Goal: Check status: Check status

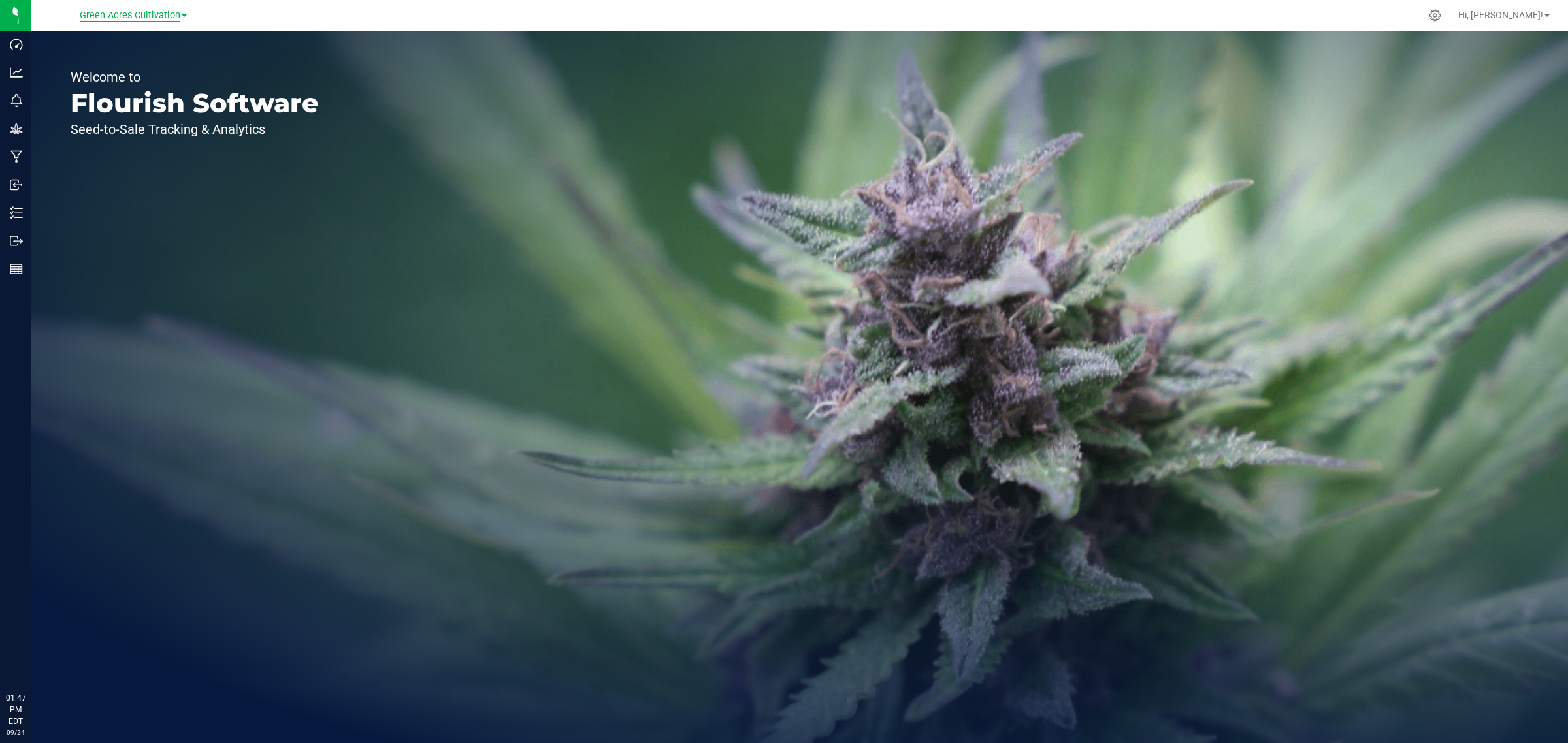
click at [154, 15] on span "Green Acres Cultivation" at bounding box center [131, 16] width 101 height 12
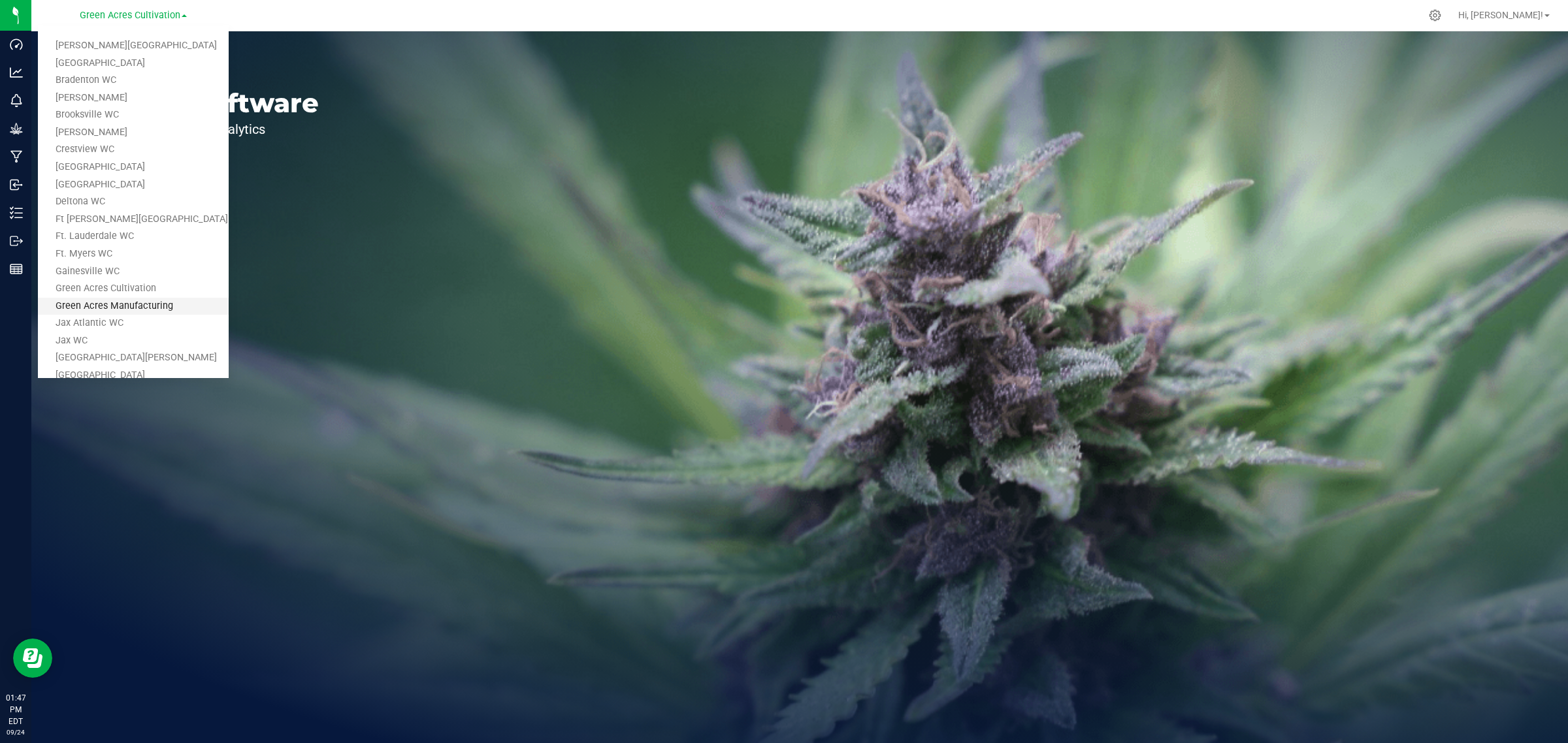
click at [121, 309] on link "Green Acres Manufacturing" at bounding box center [133, 307] width 191 height 18
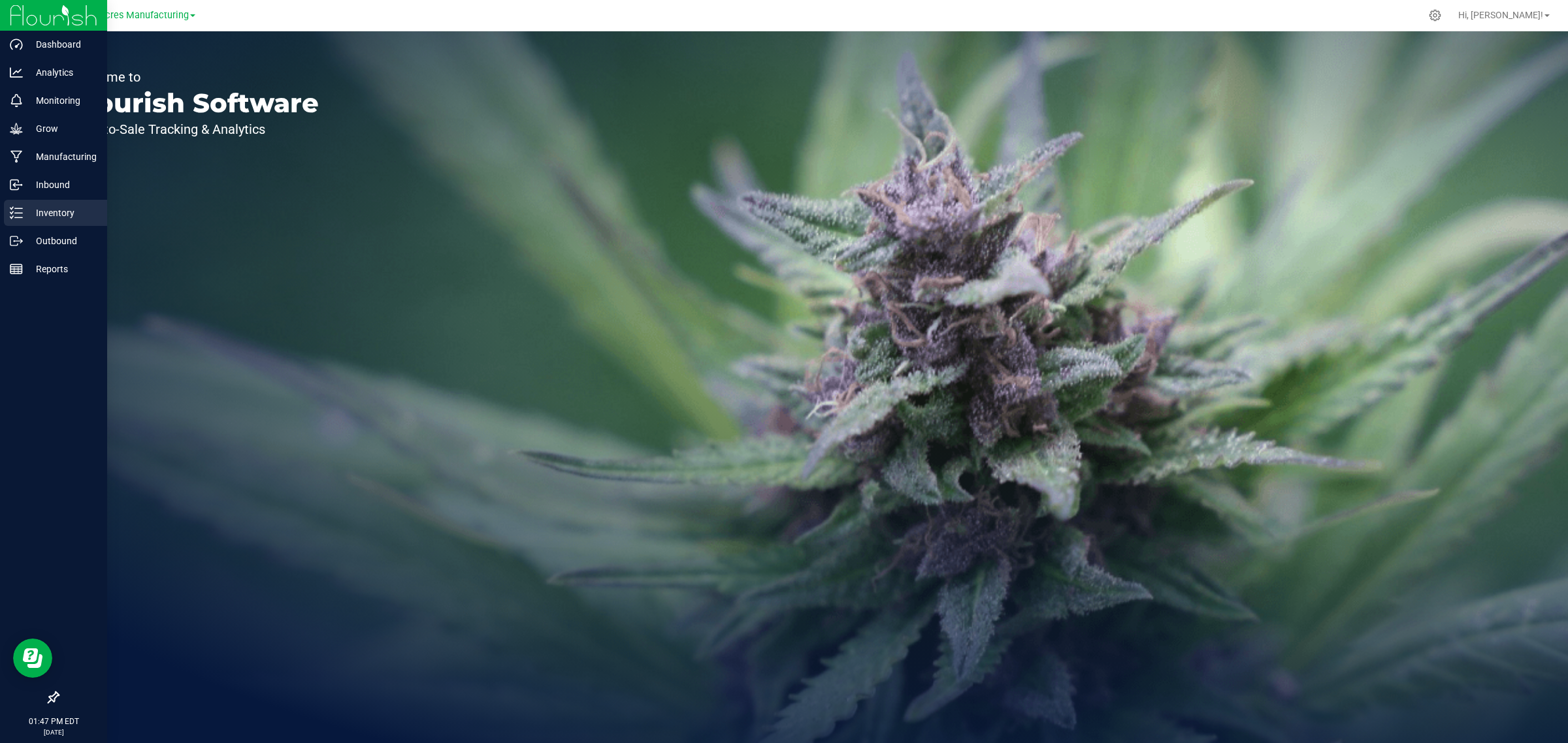
click at [18, 216] on icon at bounding box center [16, 213] width 13 height 13
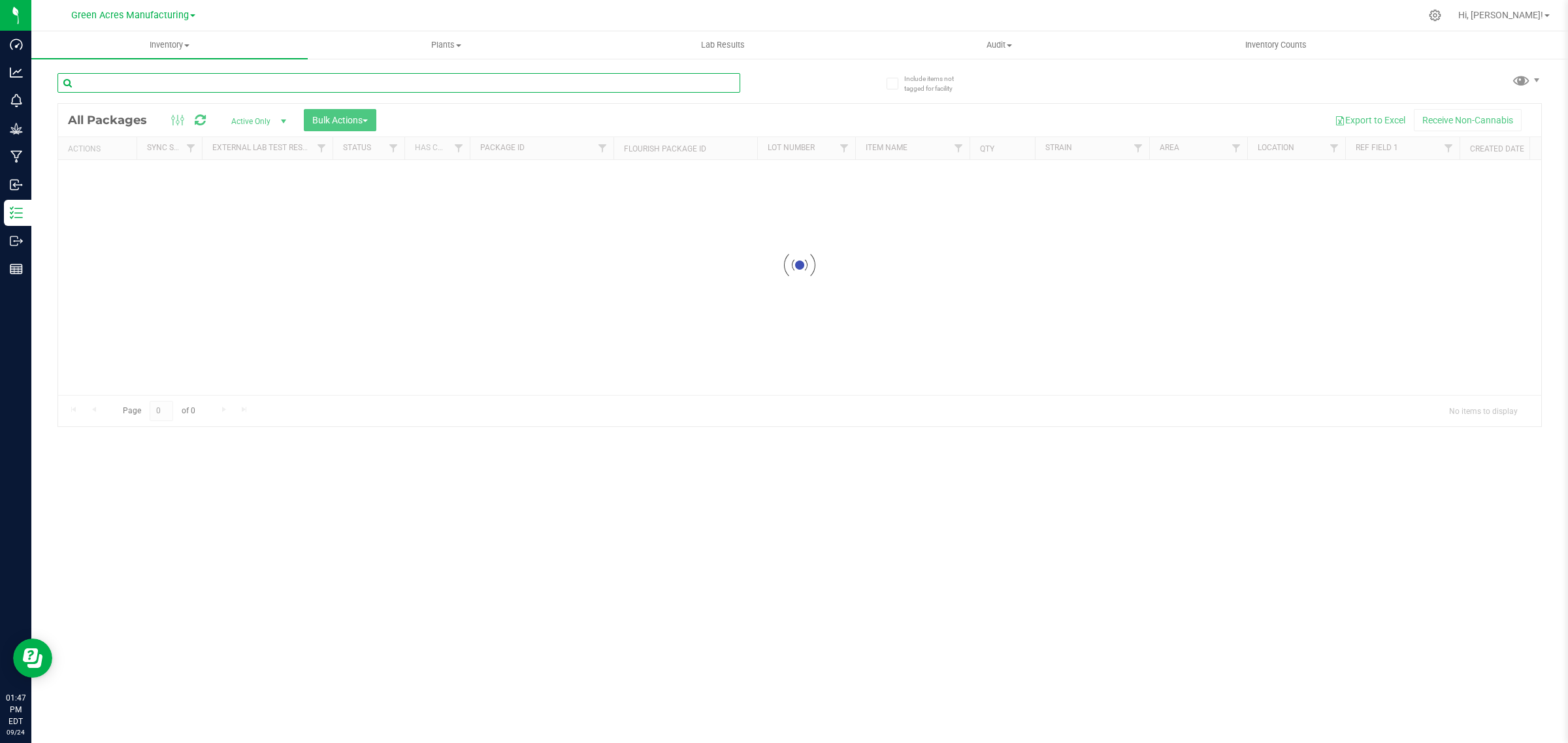
click at [197, 85] on input "text" at bounding box center [399, 83] width 683 height 20
paste input "FLSRWGM-20240706-185"
type input "FLSRWGM-20240706-185"
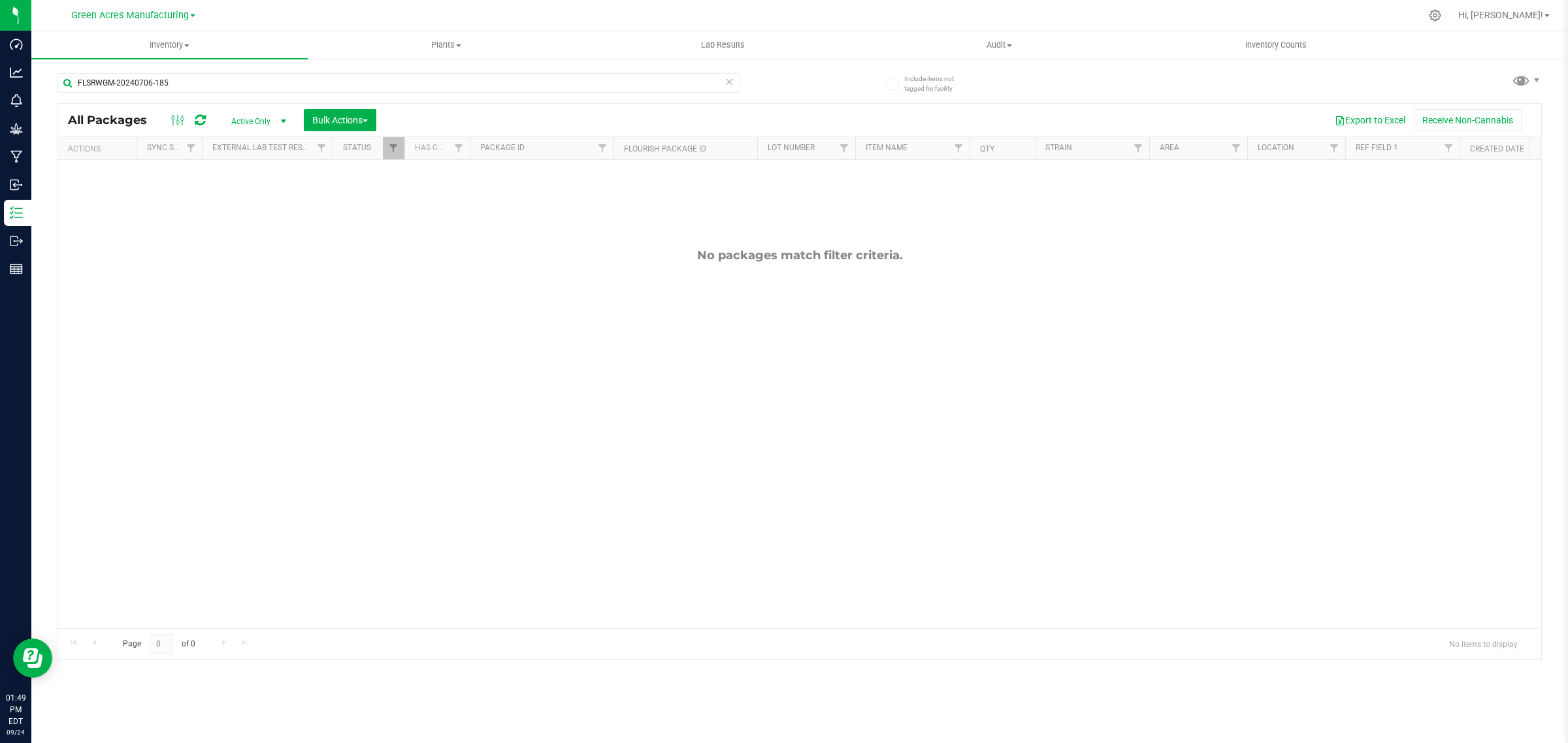
click at [282, 118] on span "select" at bounding box center [283, 121] width 11 height 11
click at [246, 200] on li "All" at bounding box center [255, 202] width 70 height 20
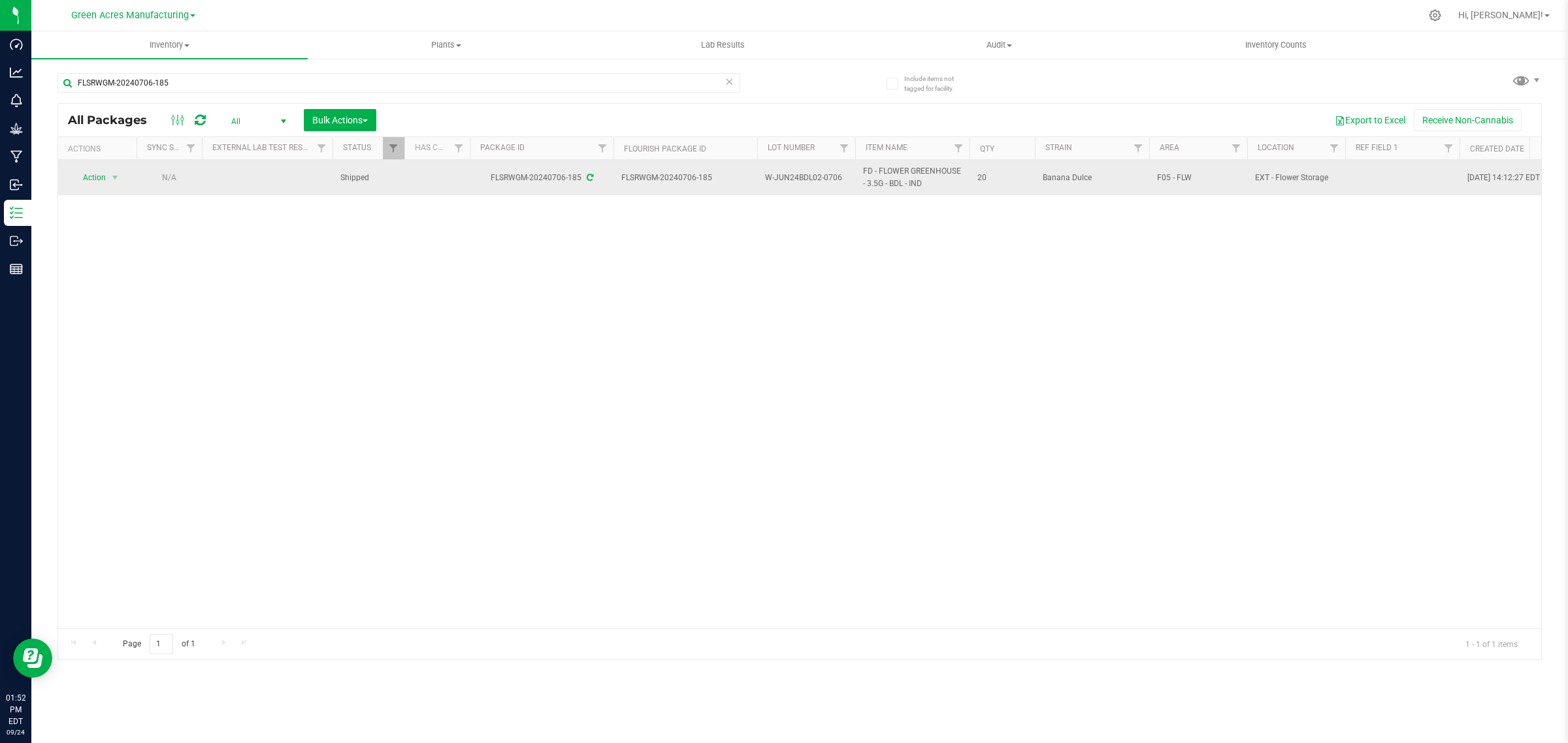
click at [818, 178] on span "W-JUN24BDL02-0706" at bounding box center [806, 178] width 82 height 13
click at [818, 178] on input "W-JUN24BDL02-0706" at bounding box center [803, 178] width 93 height 20
click at [489, 426] on div "Action Action Edit attributes Global inventory Locate package Package audit log…" at bounding box center [800, 394] width 1483 height 468
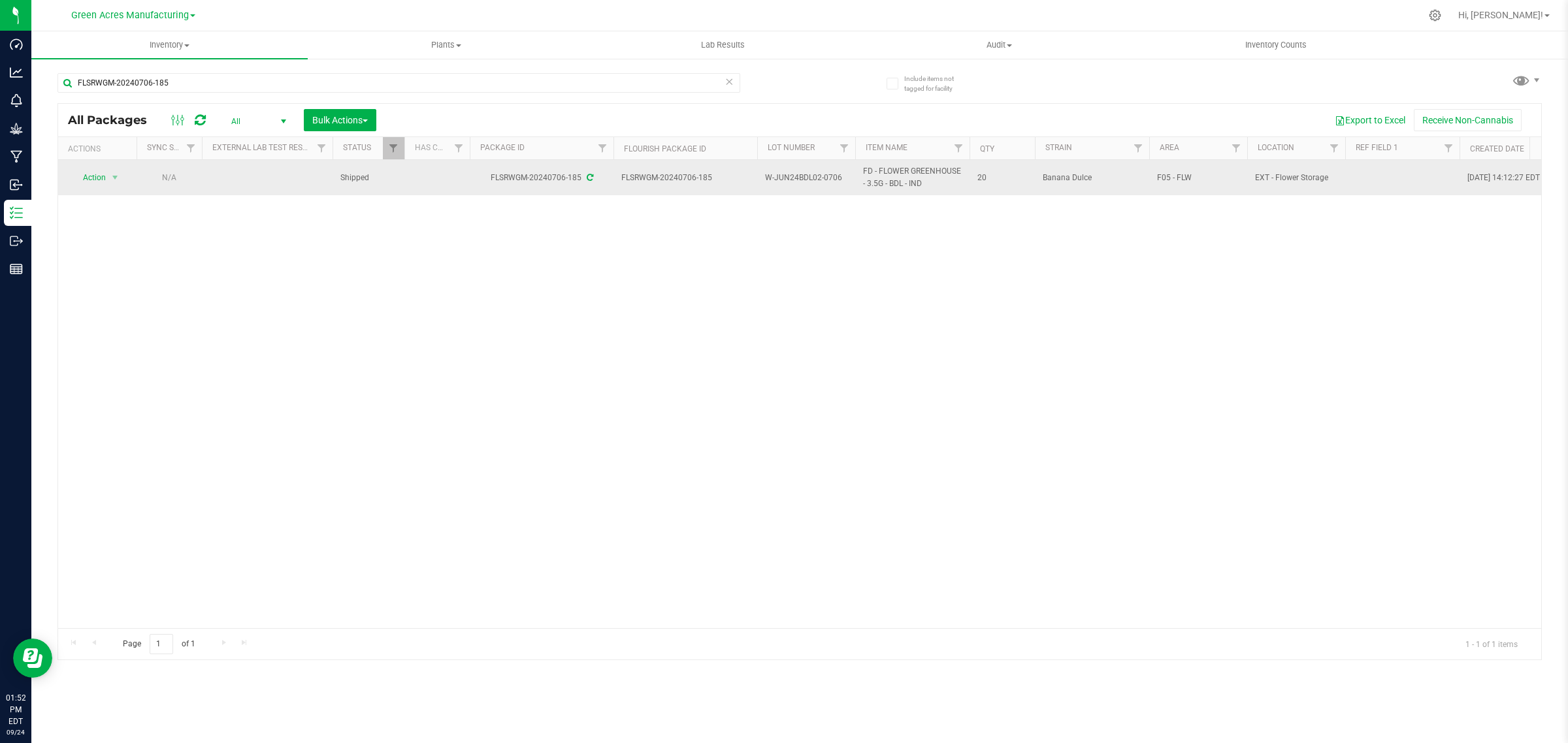
click at [420, 337] on div "Action Action Edit attributes Global inventory Locate package Package audit log…" at bounding box center [800, 394] width 1483 height 468
click at [199, 81] on input "FLSRWGM-20240706-185" at bounding box center [399, 83] width 683 height 20
paste input "8776921592200326"
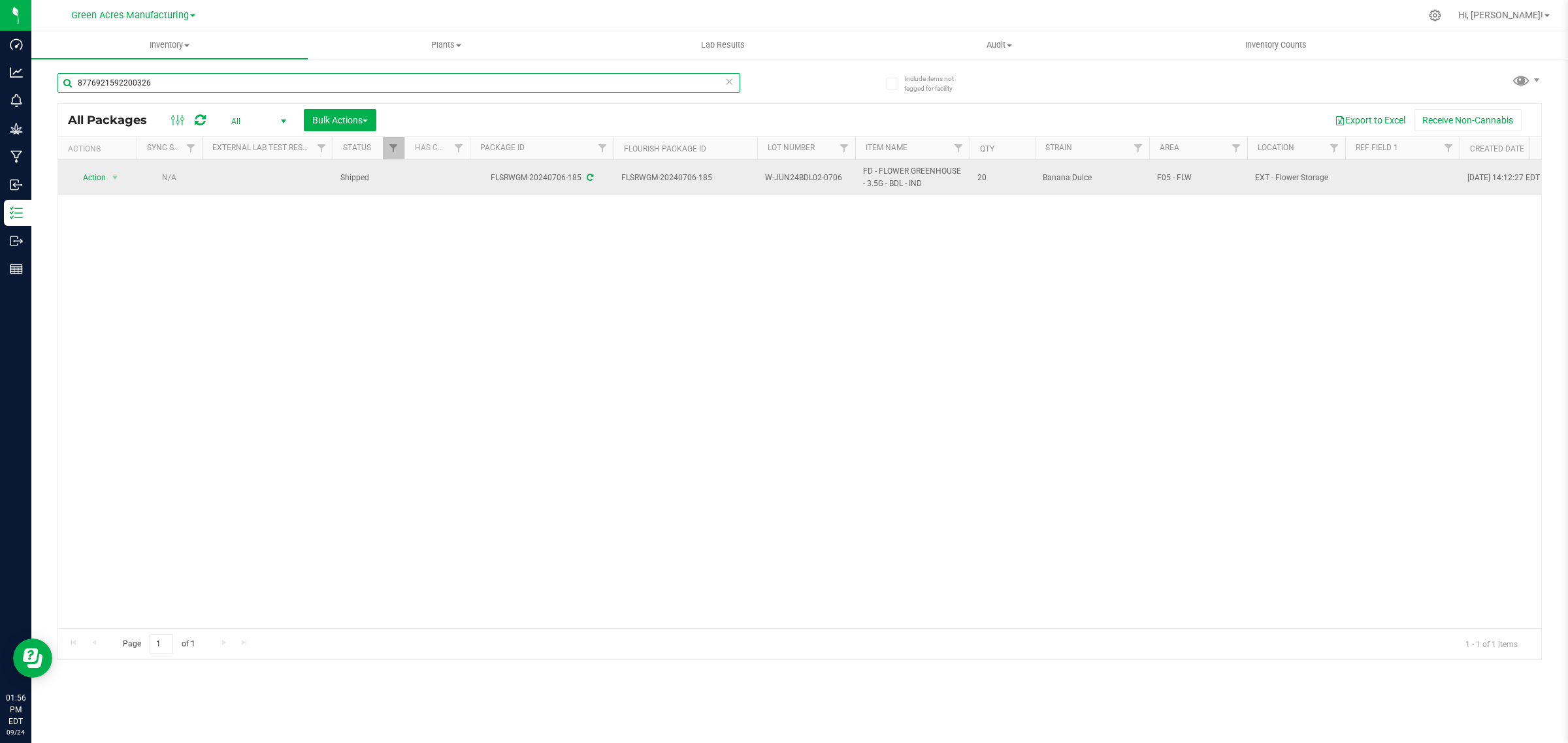
type input "8776921592200326"
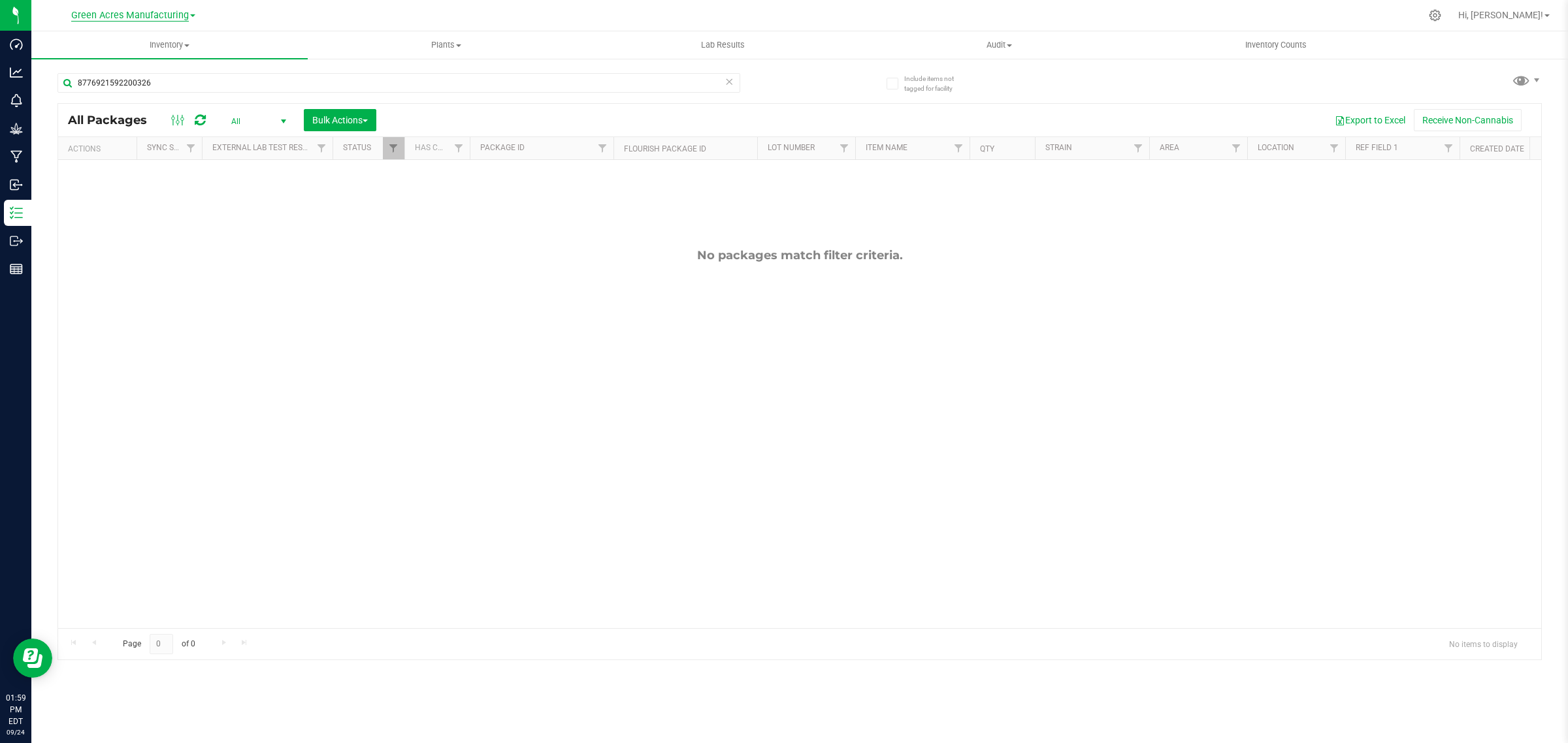
click at [178, 16] on span "Green Acres Manufacturing" at bounding box center [130, 16] width 118 height 12
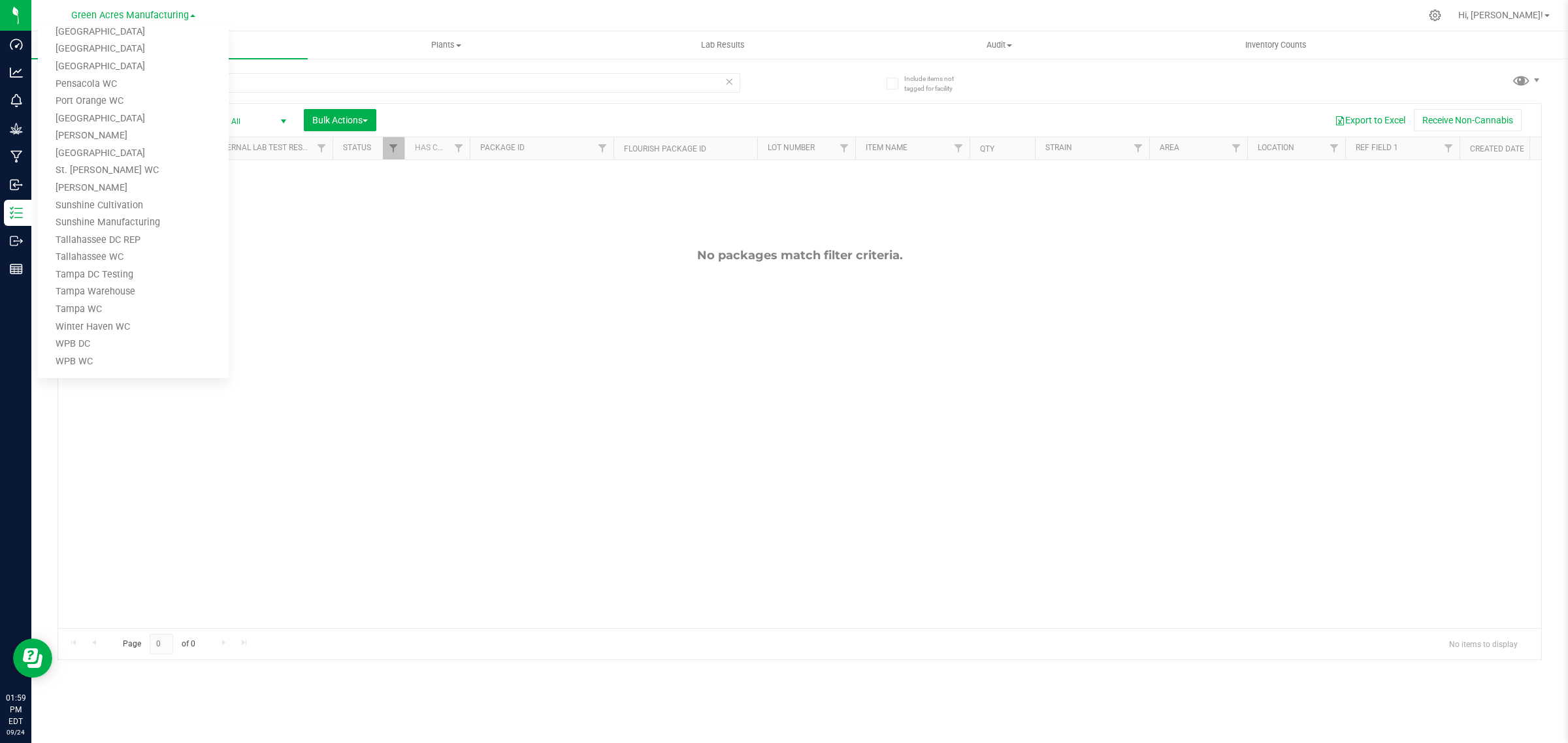
scroll to position [640, 0]
click at [103, 286] on link "Tampa Warehouse" at bounding box center [133, 290] width 191 height 18
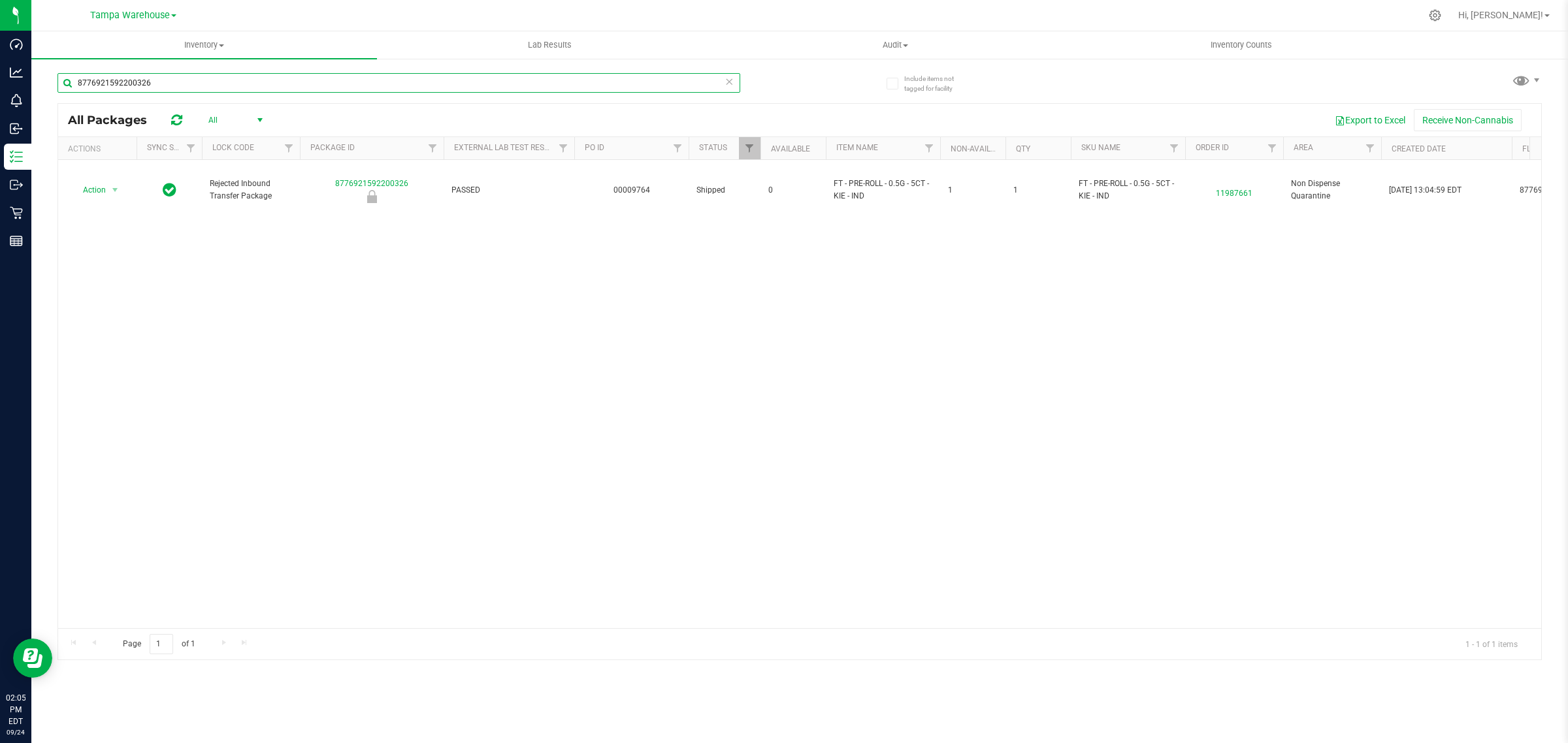
click at [156, 79] on input "8776921592200326" at bounding box center [399, 83] width 683 height 20
paste input "6454917098504230"
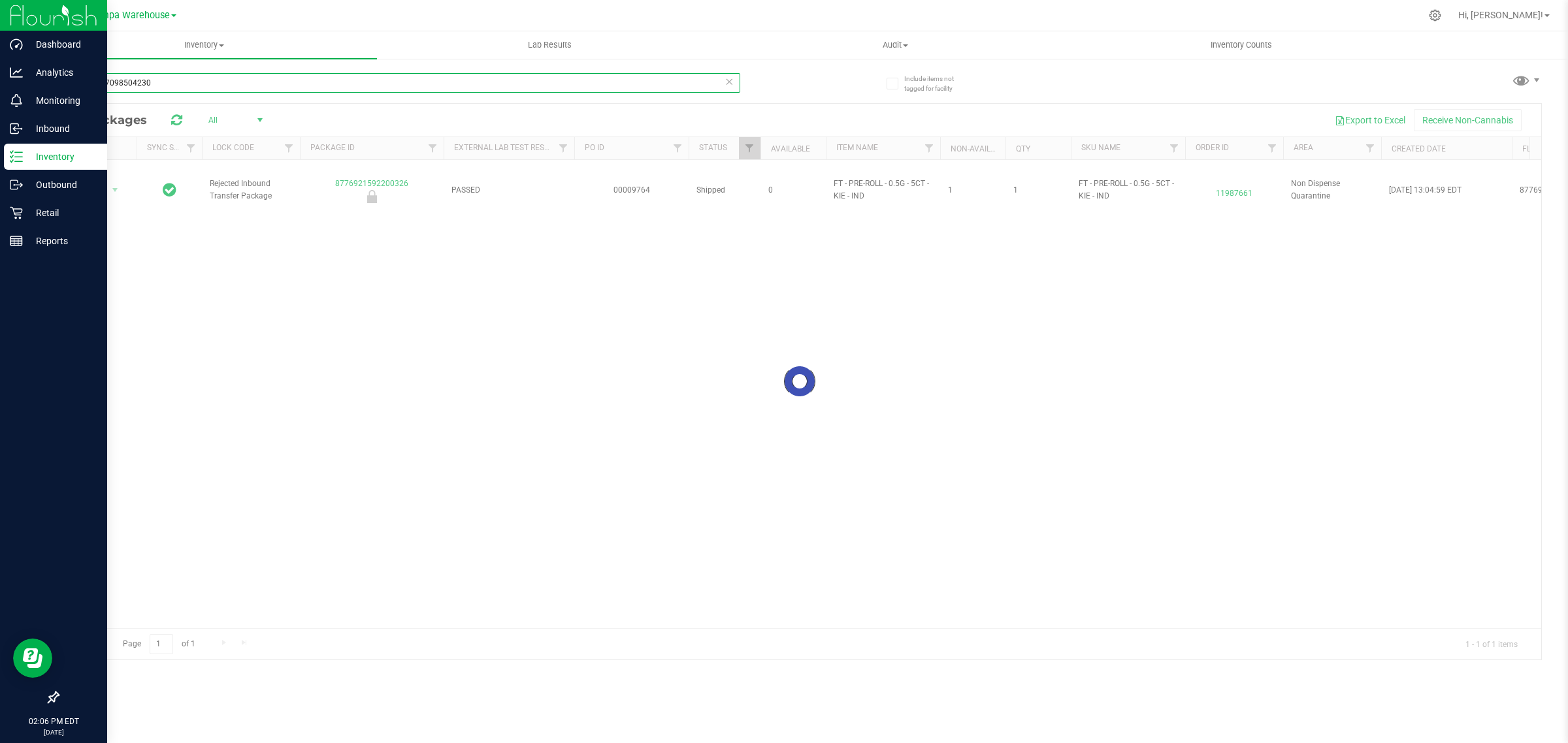
type input "6454917098504230"
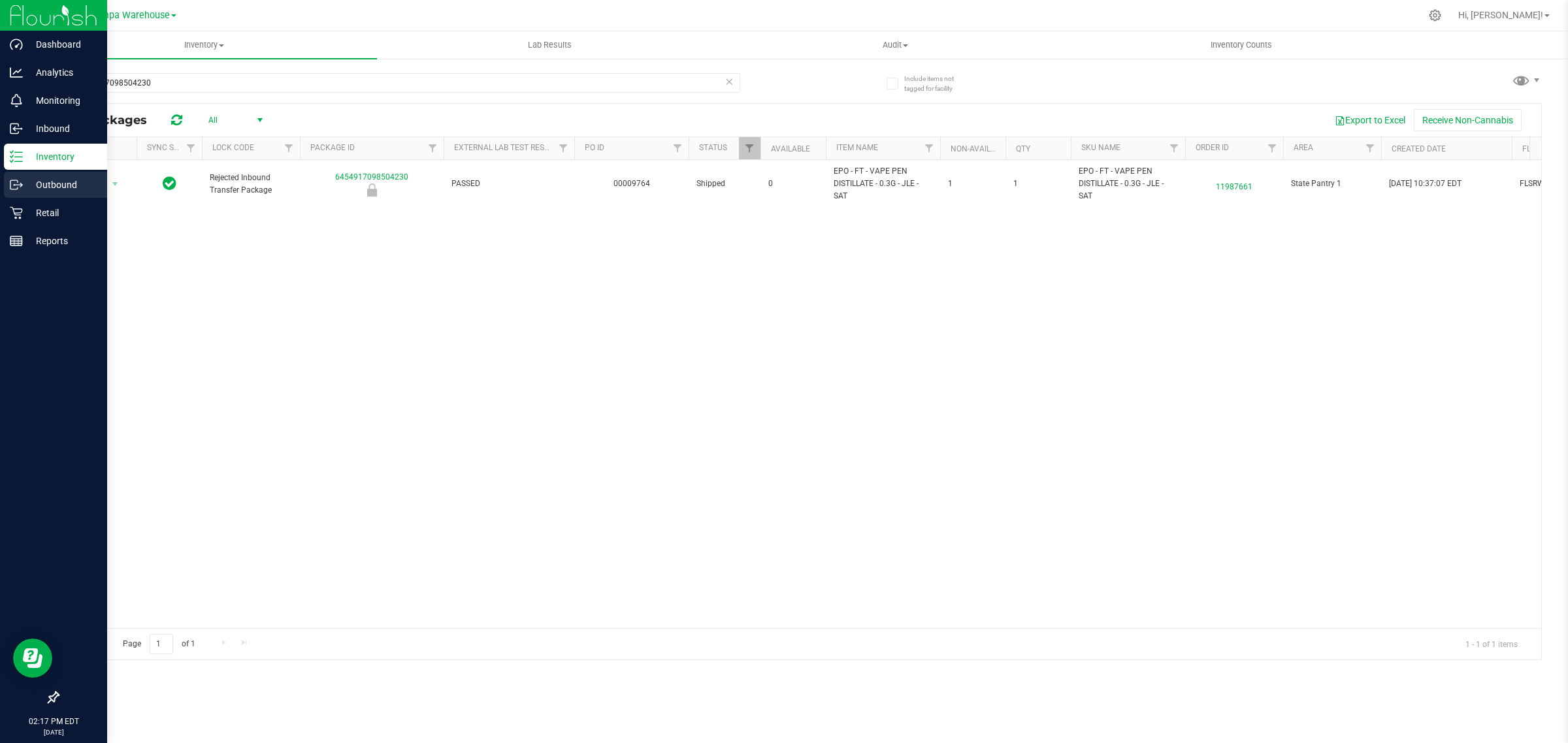
click at [23, 187] on p "Outbound" at bounding box center [61, 185] width 78 height 16
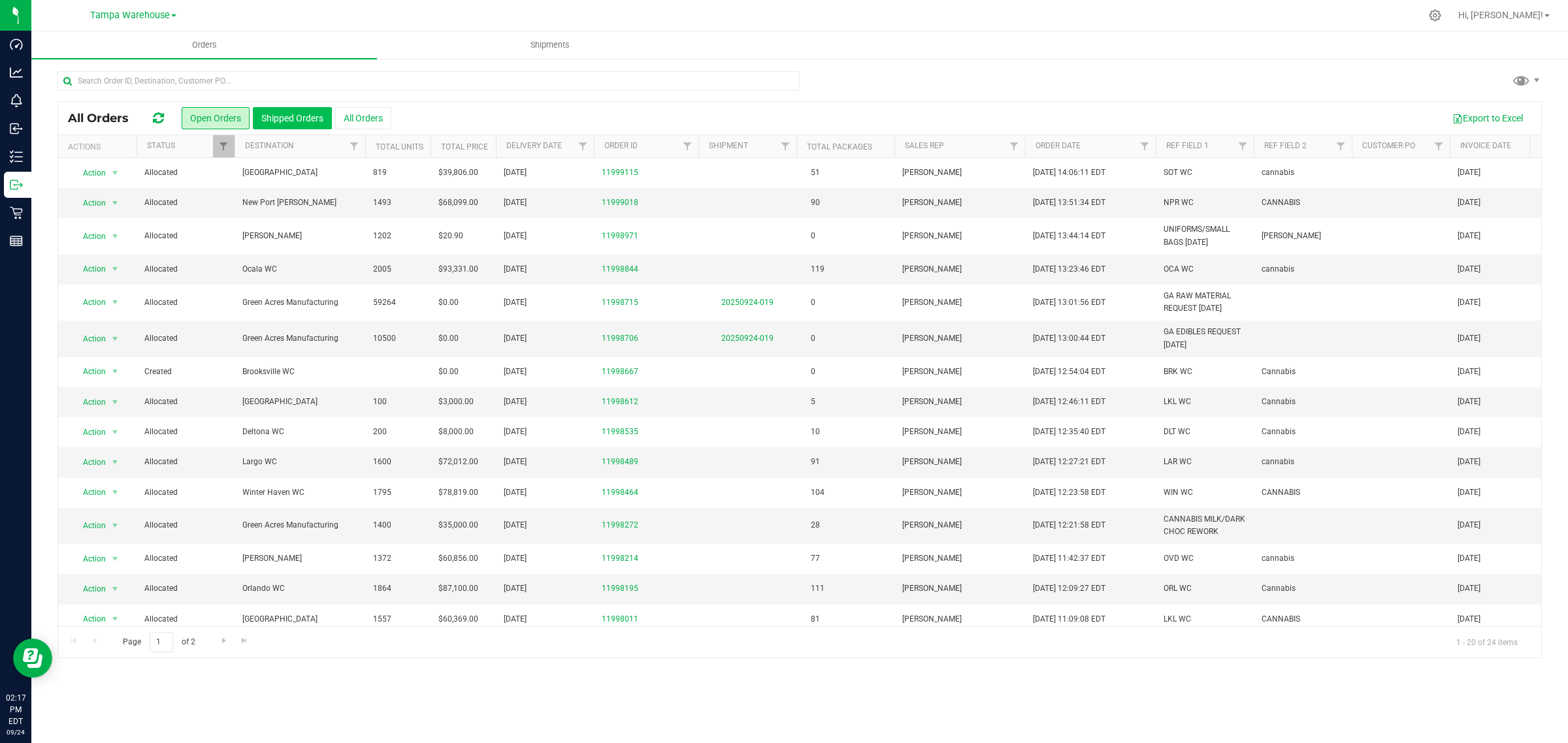
click at [281, 121] on button "Shipped Orders" at bounding box center [292, 118] width 79 height 22
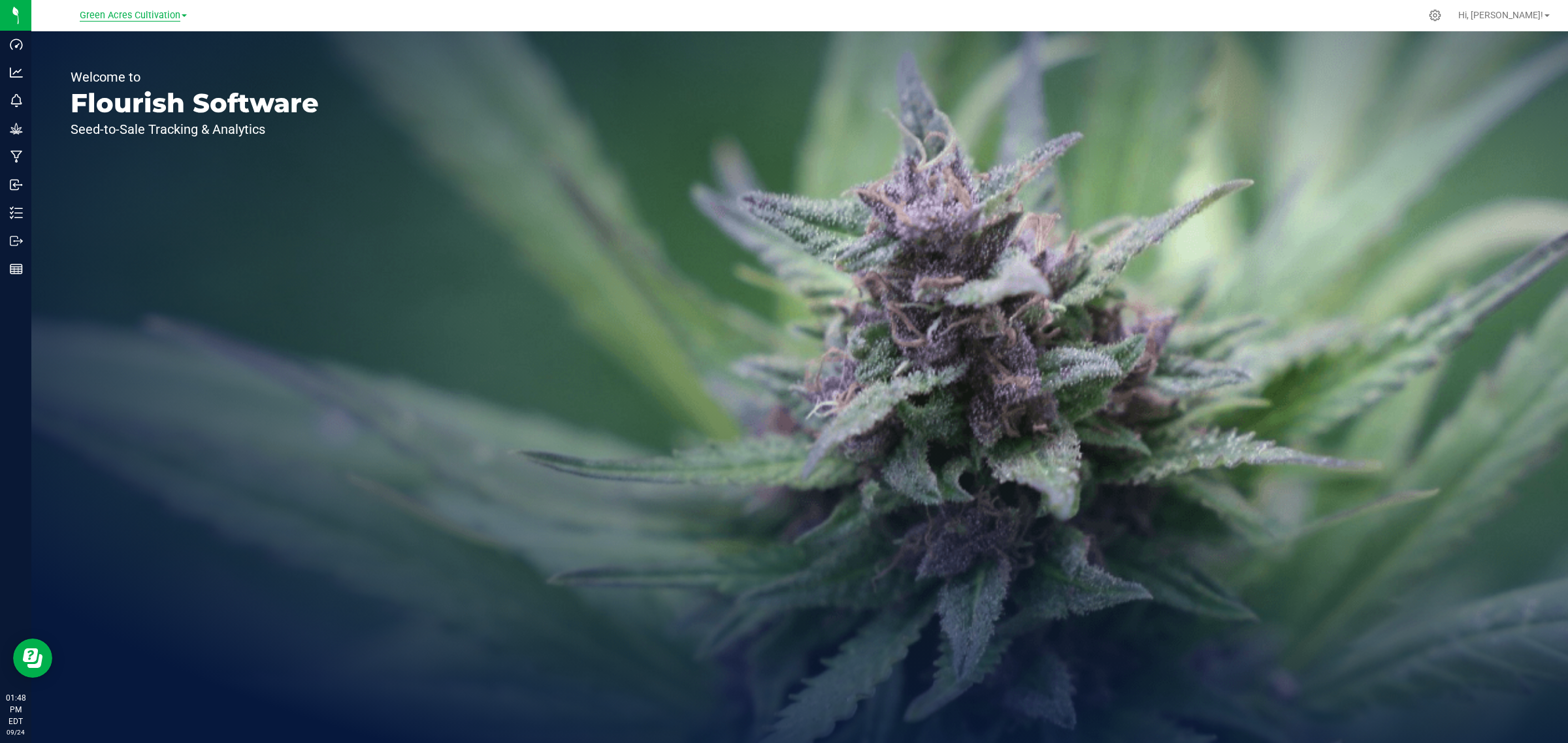
click at [147, 11] on span "Green Acres Cultivation" at bounding box center [131, 16] width 101 height 12
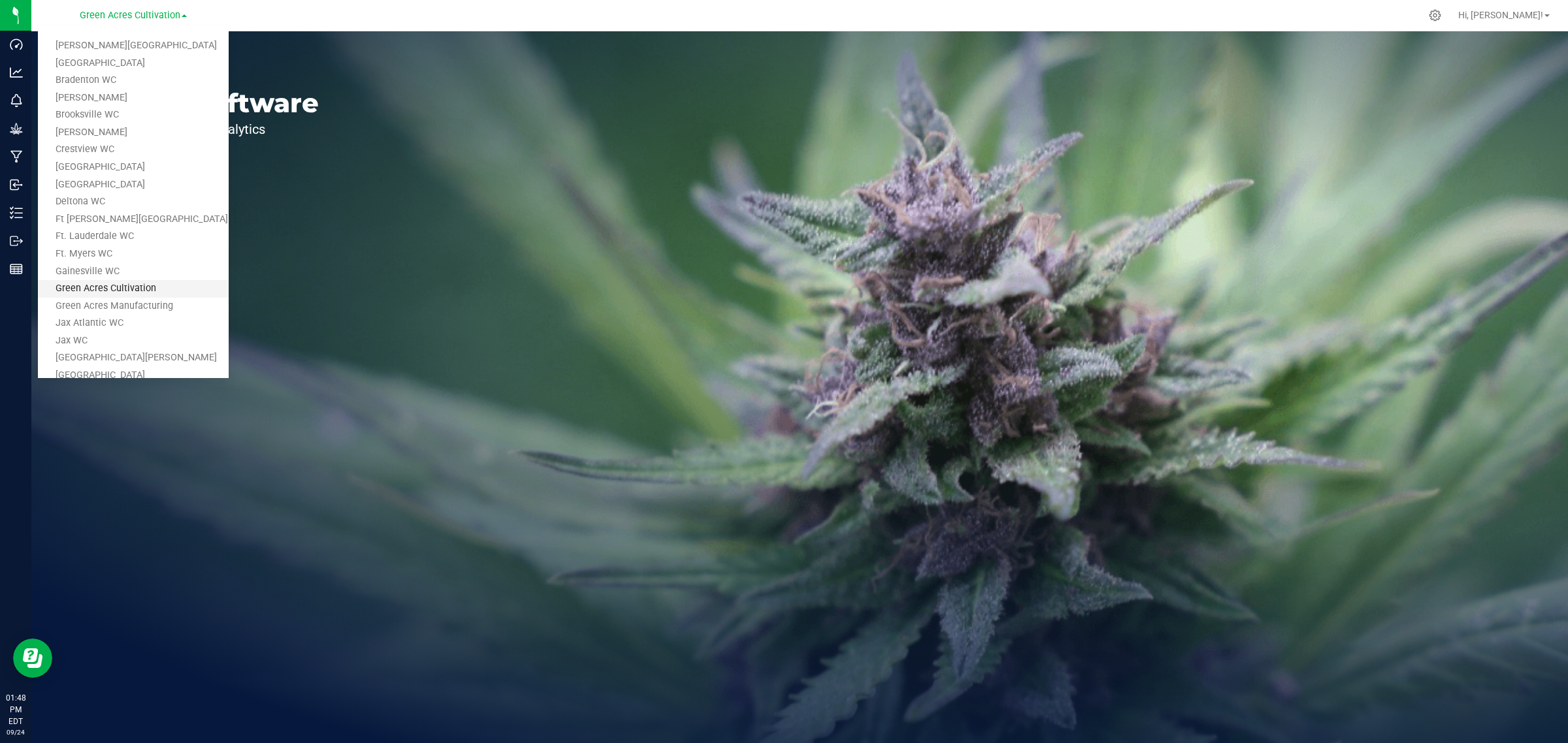
click at [118, 295] on link "Green Acres Cultivation" at bounding box center [133, 289] width 191 height 18
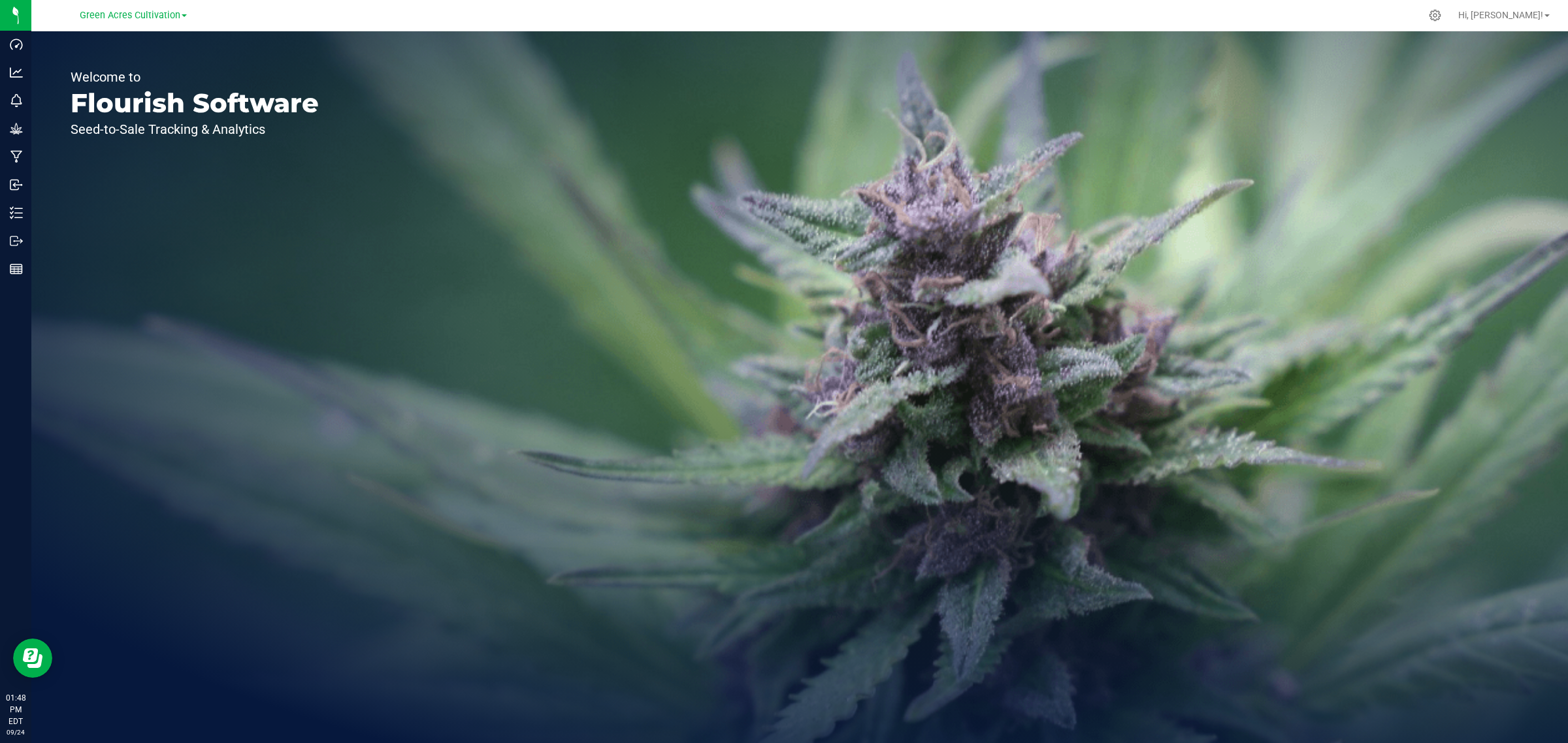
drag, startPoint x: 138, startPoint y: 12, endPoint x: 136, endPoint y: 49, distance: 37.1
click at [138, 12] on span "Green Acres Cultivation" at bounding box center [131, 15] width 101 height 11
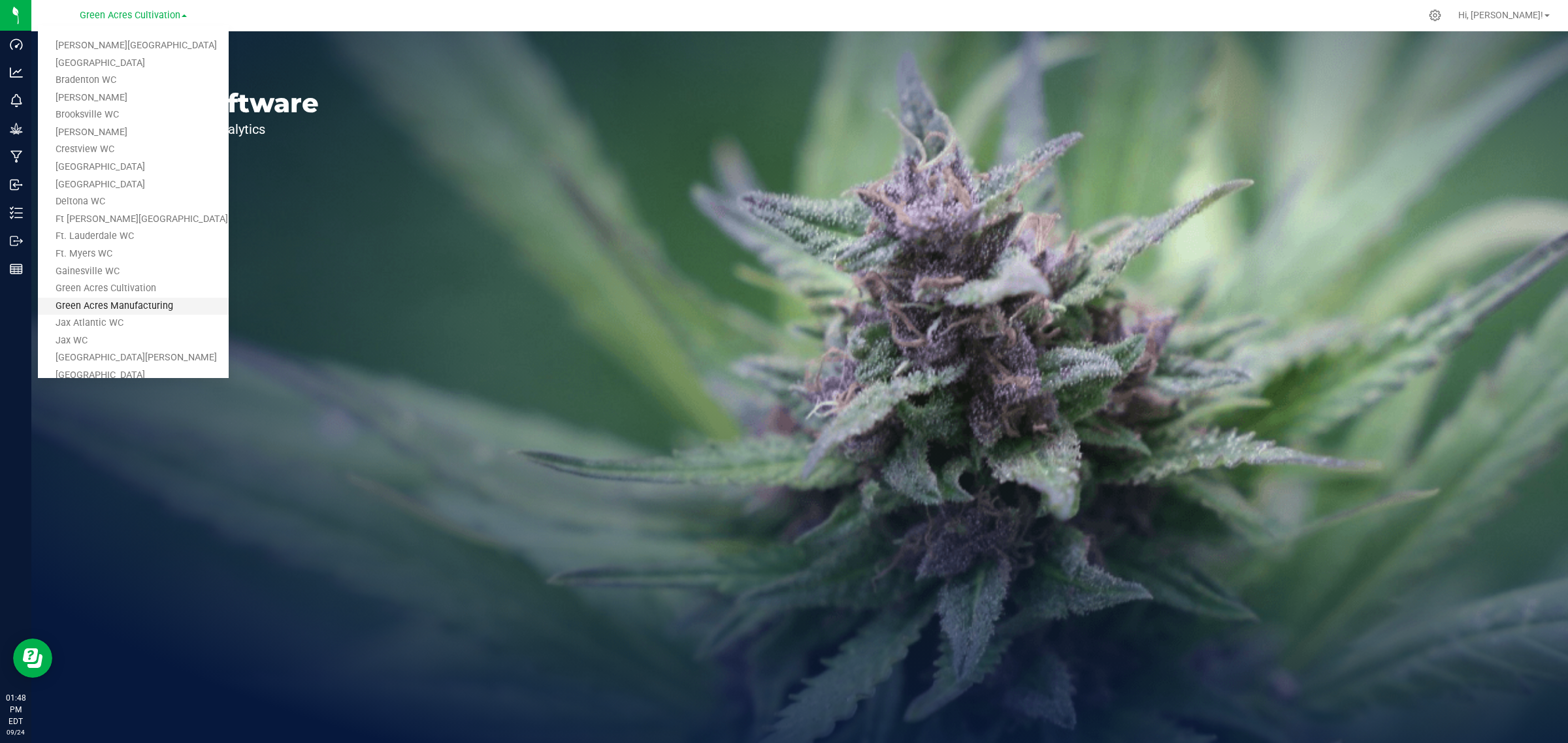
click at [113, 308] on link "Green Acres Manufacturing" at bounding box center [133, 307] width 191 height 18
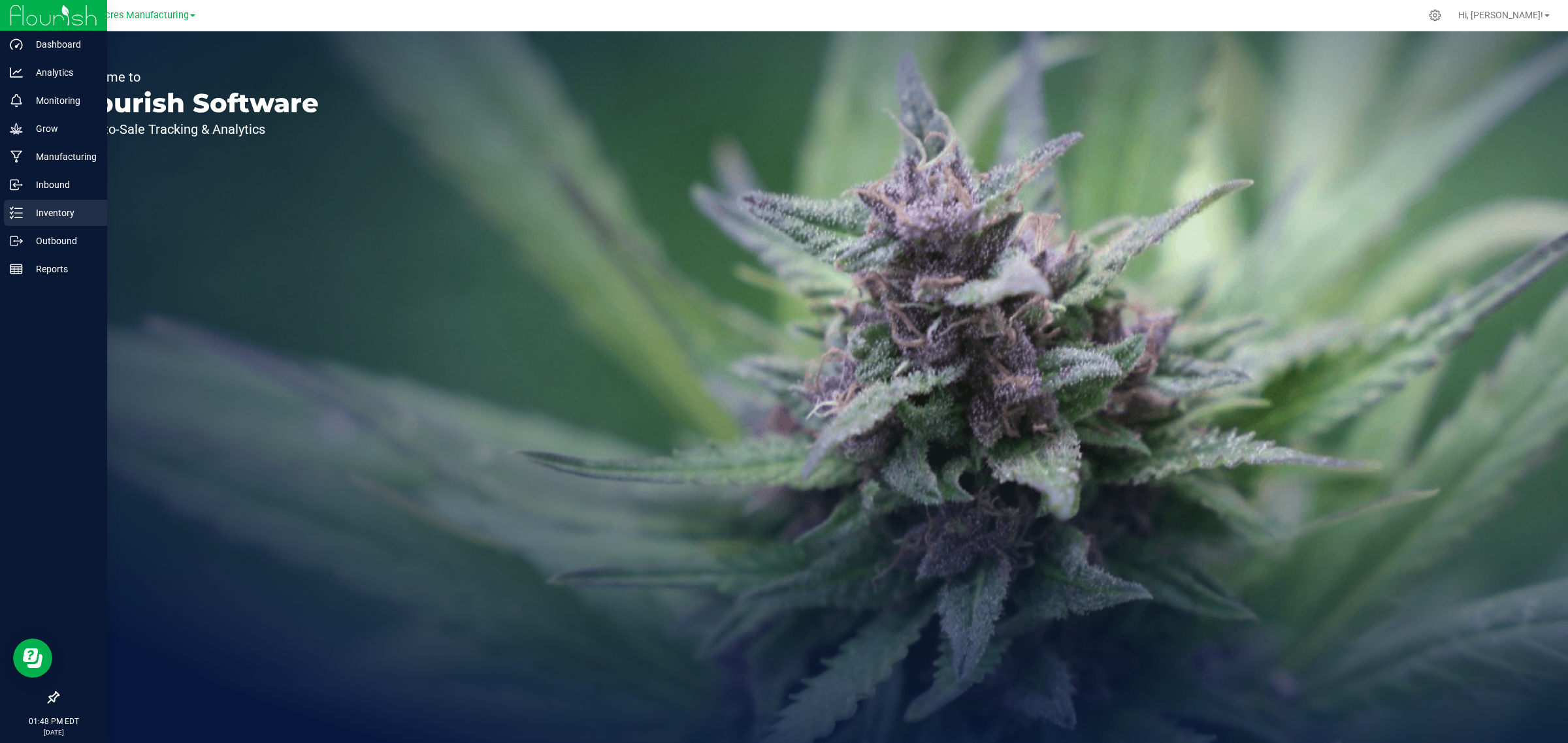
click at [24, 209] on p "Inventory" at bounding box center [61, 213] width 78 height 16
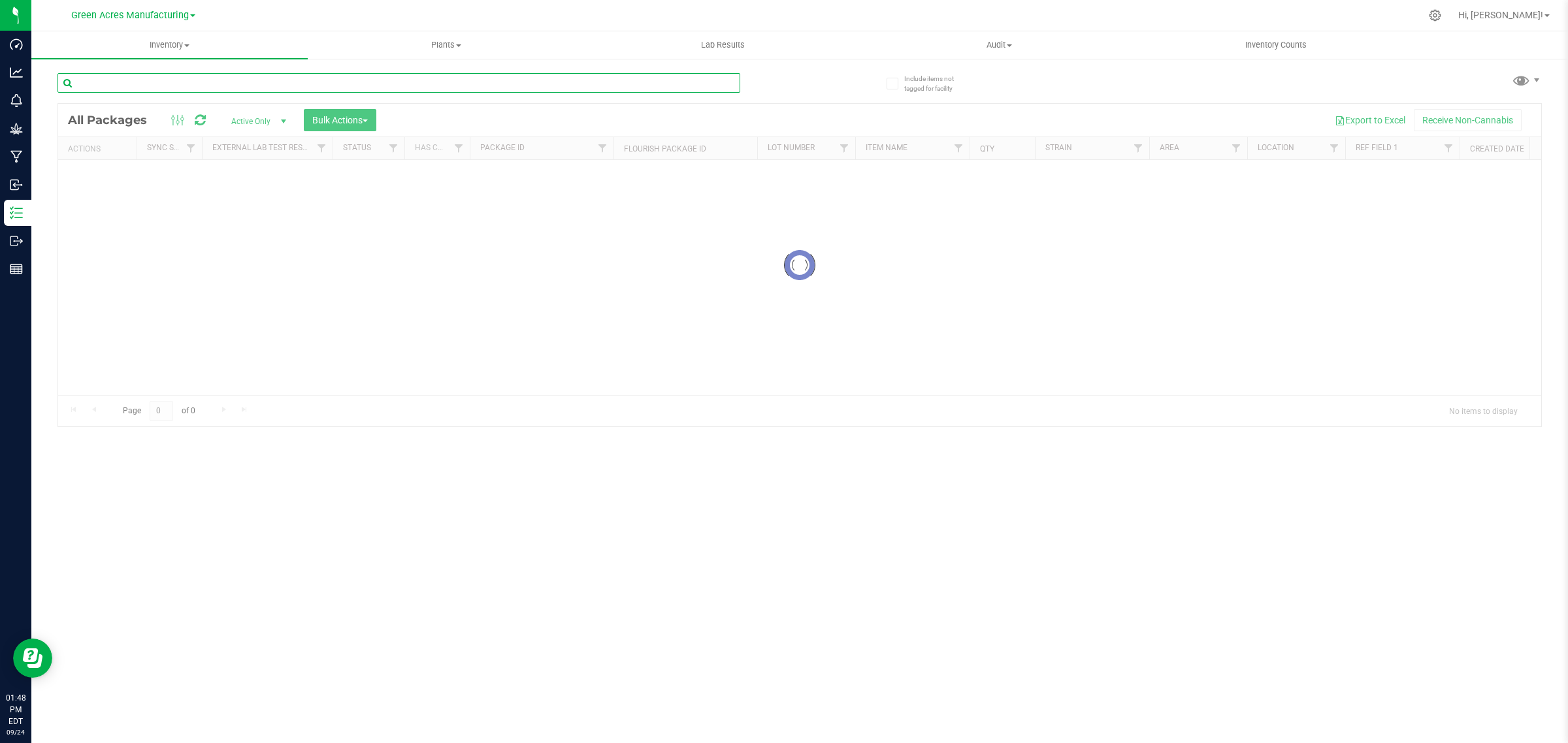
click at [143, 80] on input "text" at bounding box center [399, 83] width 683 height 20
paste input ": FLSRWGM-20240910-1438"
click at [58, 85] on div "Inventory All packages All inventory Waste log Create inventory Plants All plan…" at bounding box center [800, 387] width 1536 height 711
type input "FLSRWGM-20240910-1438"
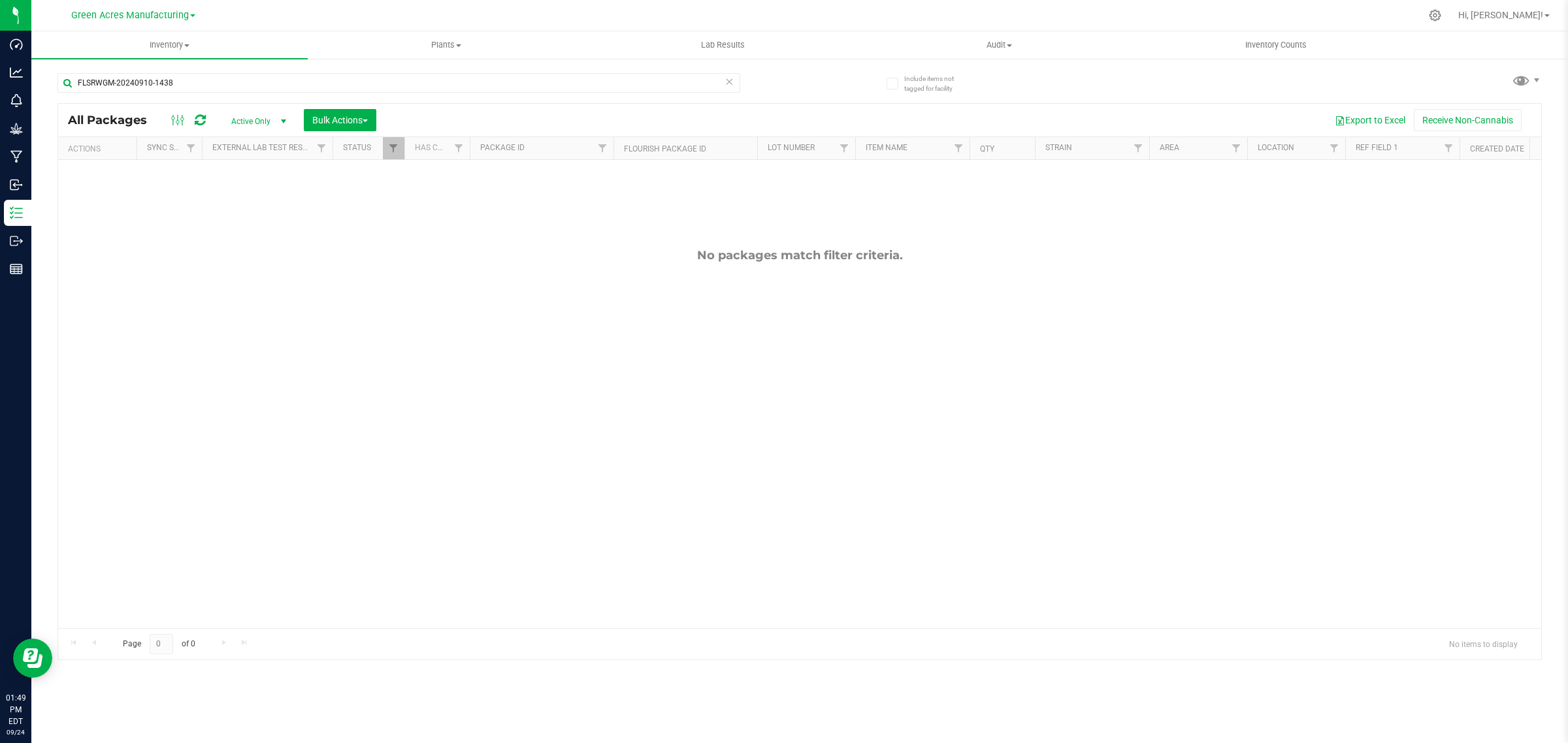
click at [279, 116] on span "select" at bounding box center [283, 121] width 11 height 11
click at [254, 201] on li "All" at bounding box center [255, 202] width 70 height 20
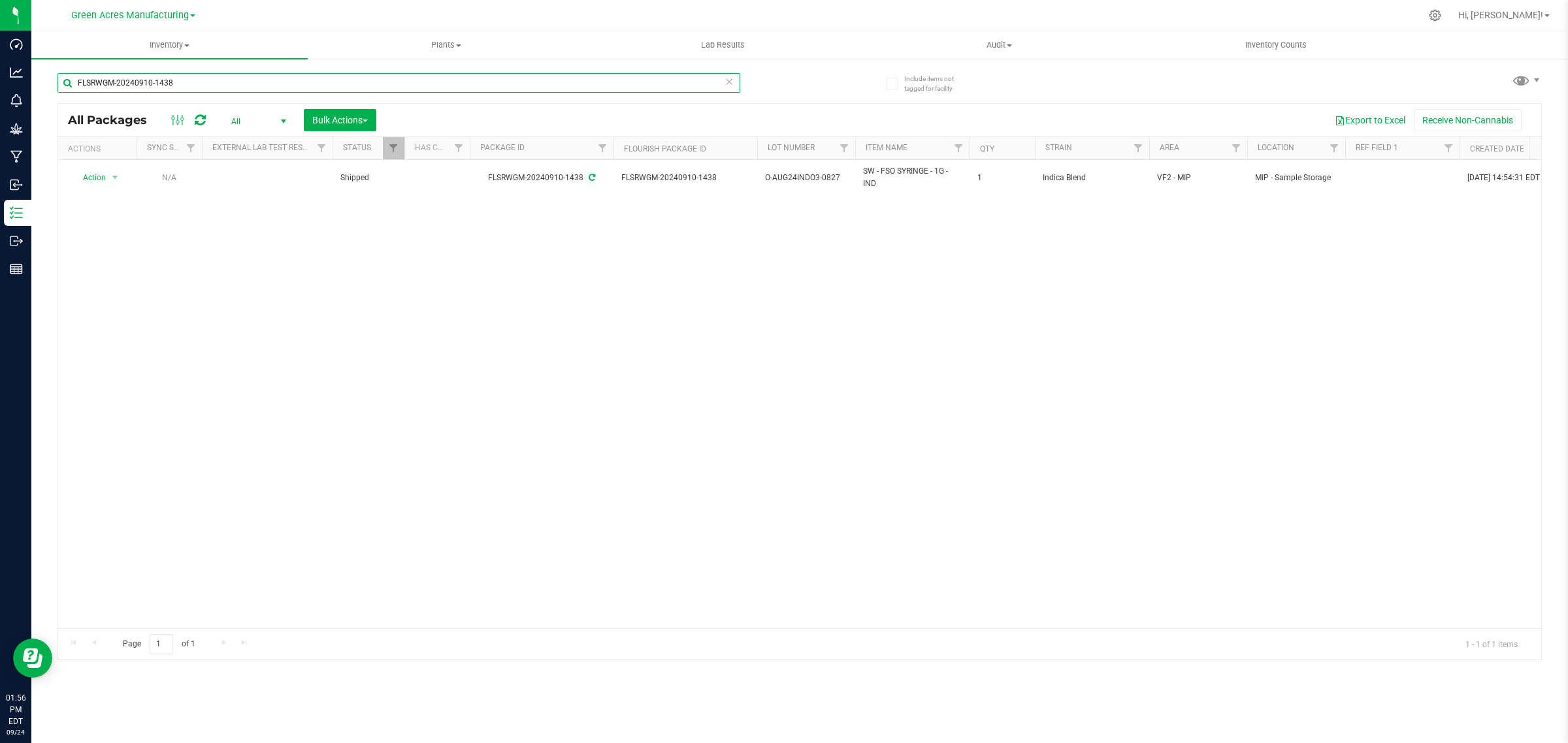
click at [227, 83] on input "FLSRWGM-20240910-1438" at bounding box center [399, 83] width 683 height 20
paste input "3832382958928373"
type input "3832382958928373"
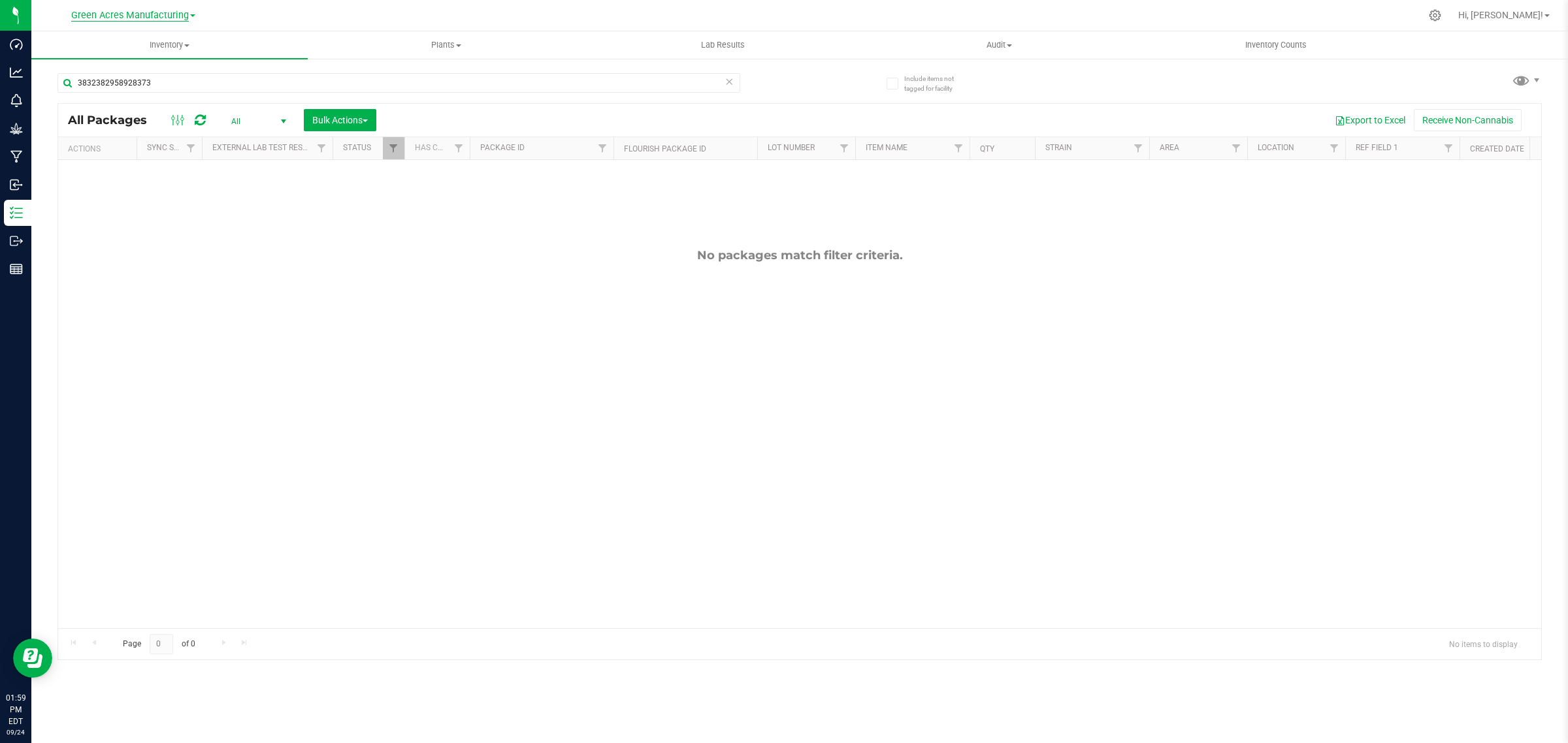
click at [168, 16] on span "Green Acres Manufacturing" at bounding box center [130, 16] width 118 height 12
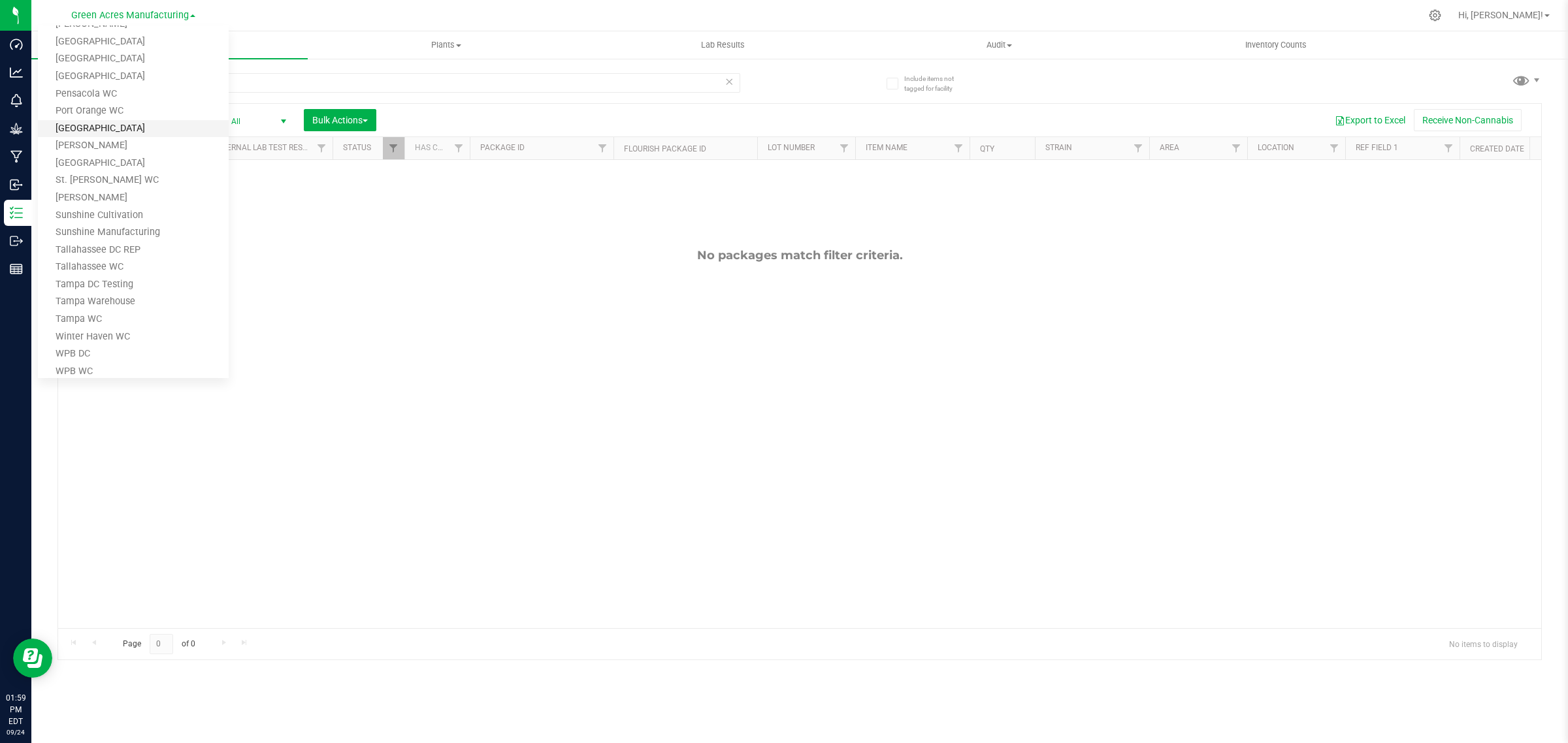
scroll to position [640, 0]
click at [113, 285] on link "Tampa Warehouse" at bounding box center [133, 290] width 191 height 18
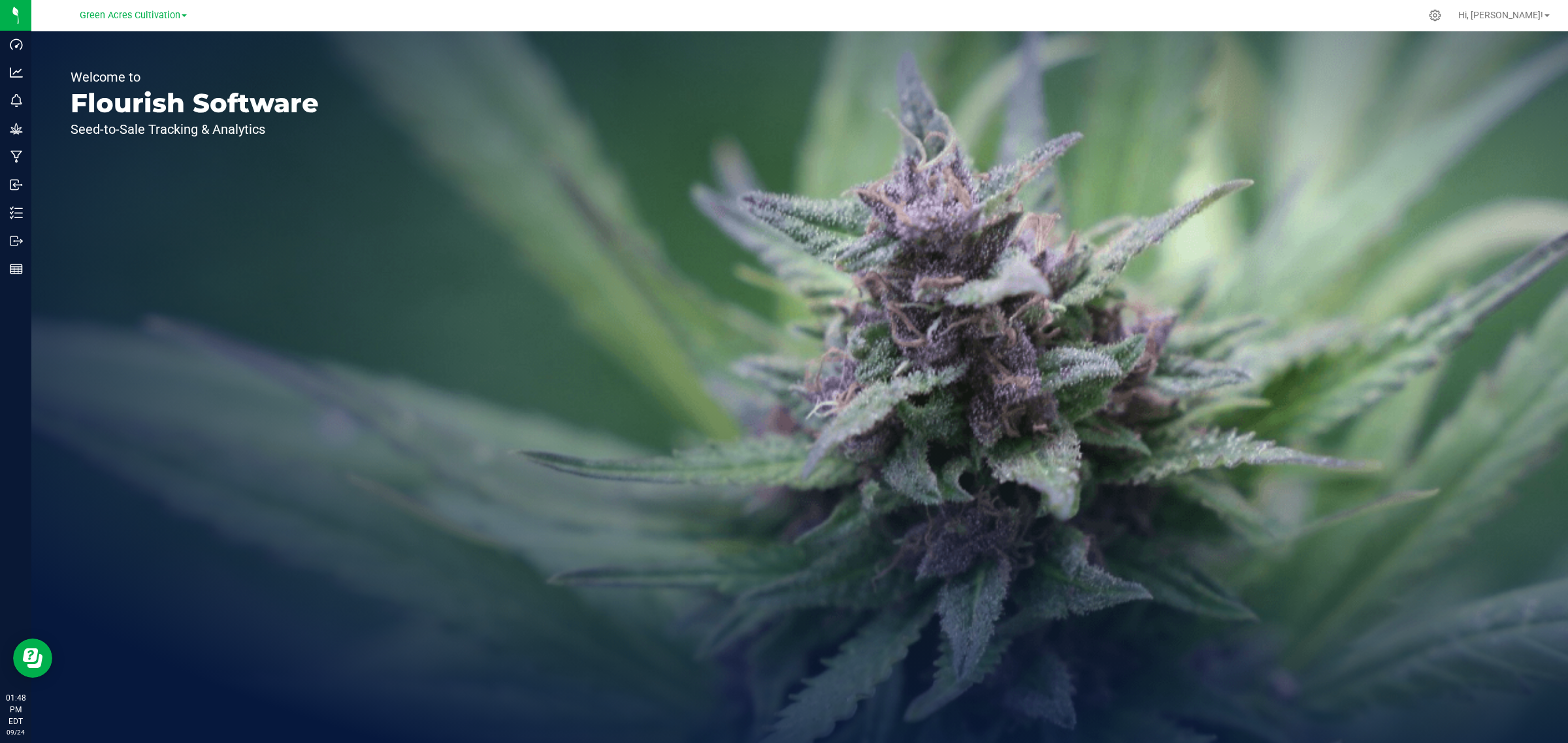
drag, startPoint x: 140, startPoint y: 14, endPoint x: 140, endPoint y: 22, distance: 8.0
click at [140, 14] on span "Green Acres Cultivation" at bounding box center [131, 15] width 101 height 11
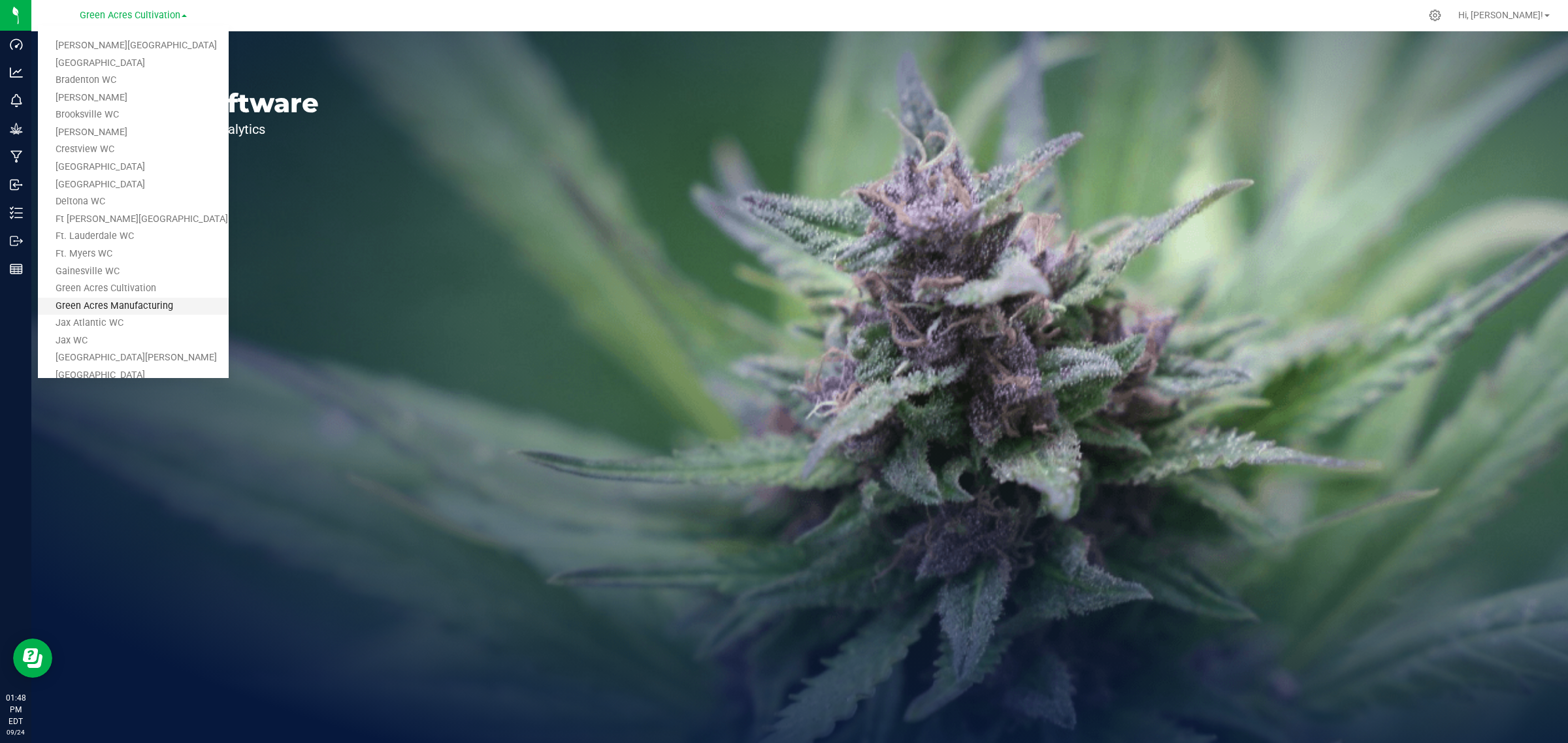
click at [141, 310] on link "Green Acres Manufacturing" at bounding box center [133, 307] width 191 height 18
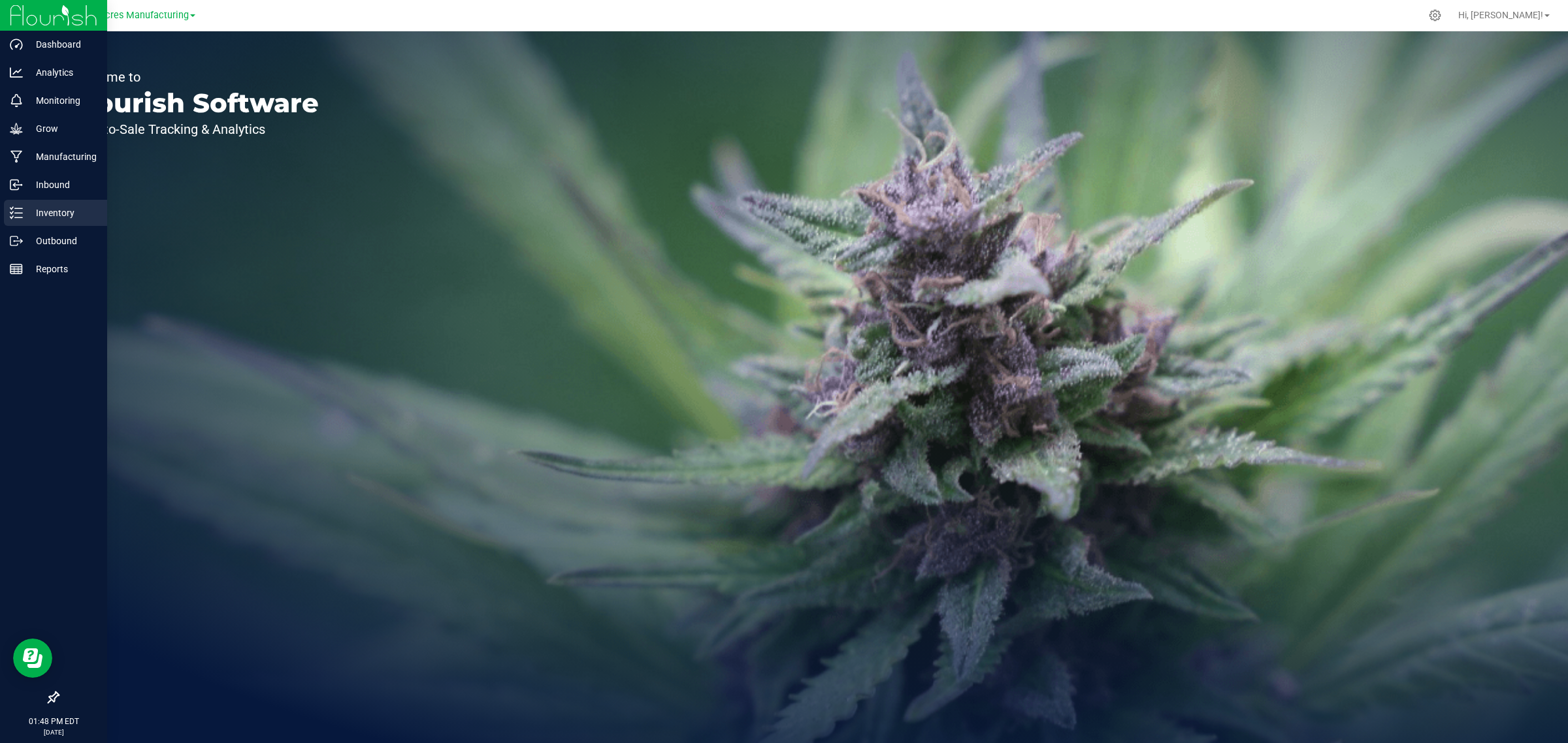
click at [23, 218] on p "Inventory" at bounding box center [61, 213] width 78 height 16
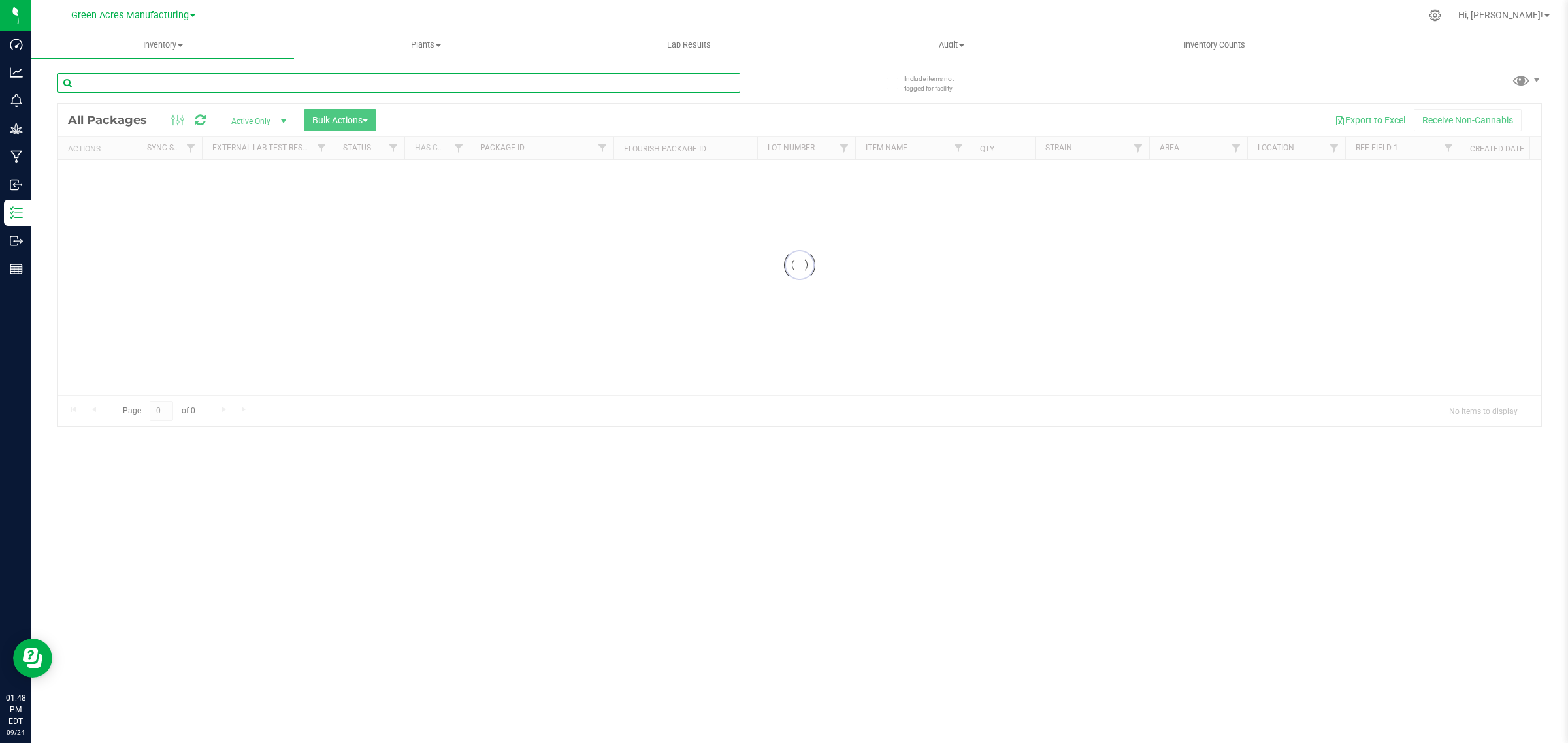
click at [133, 80] on input "text" at bounding box center [399, 83] width 683 height 20
paste input "FLSRWGM-20240910-1439"
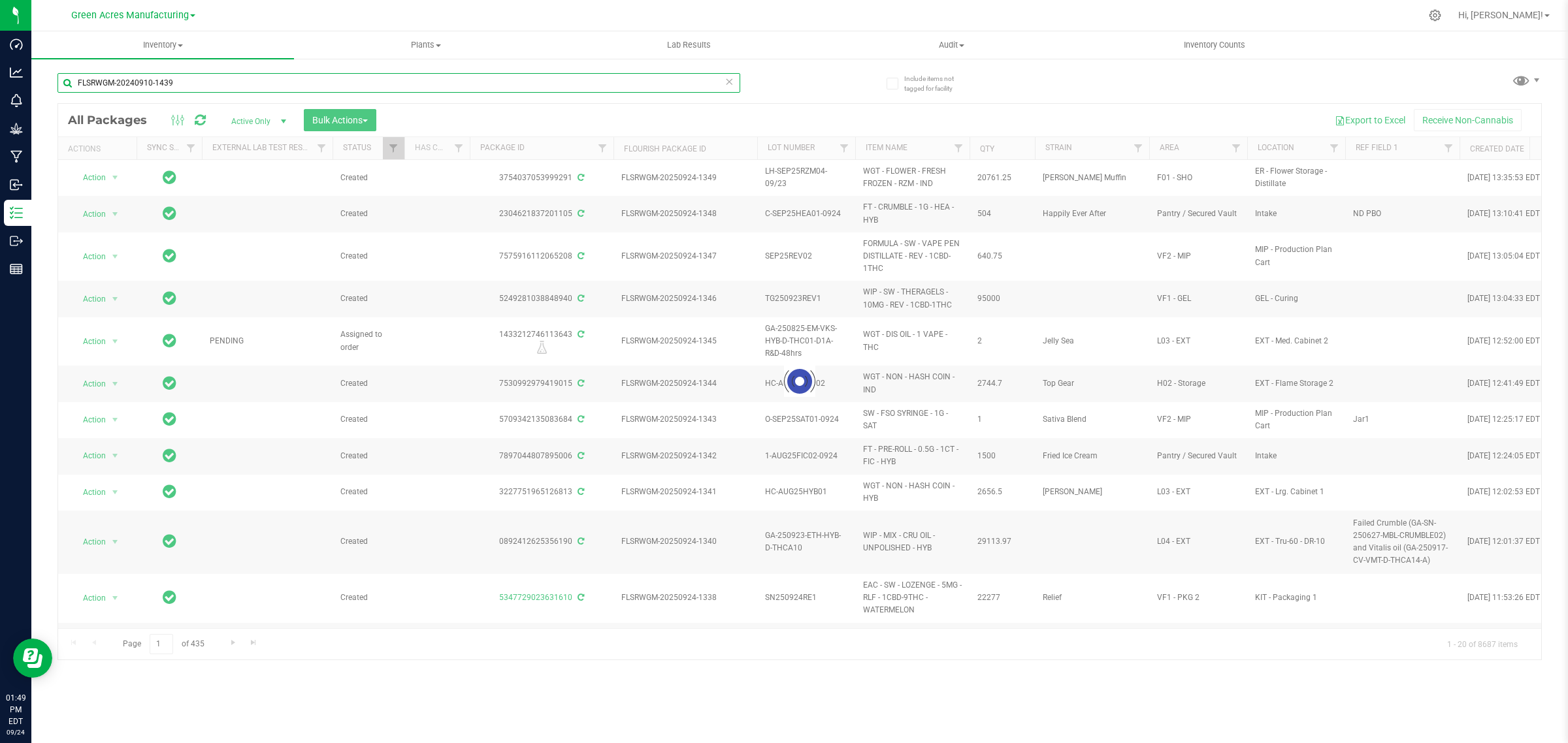
type input "FLSRWGM-20240910-1439"
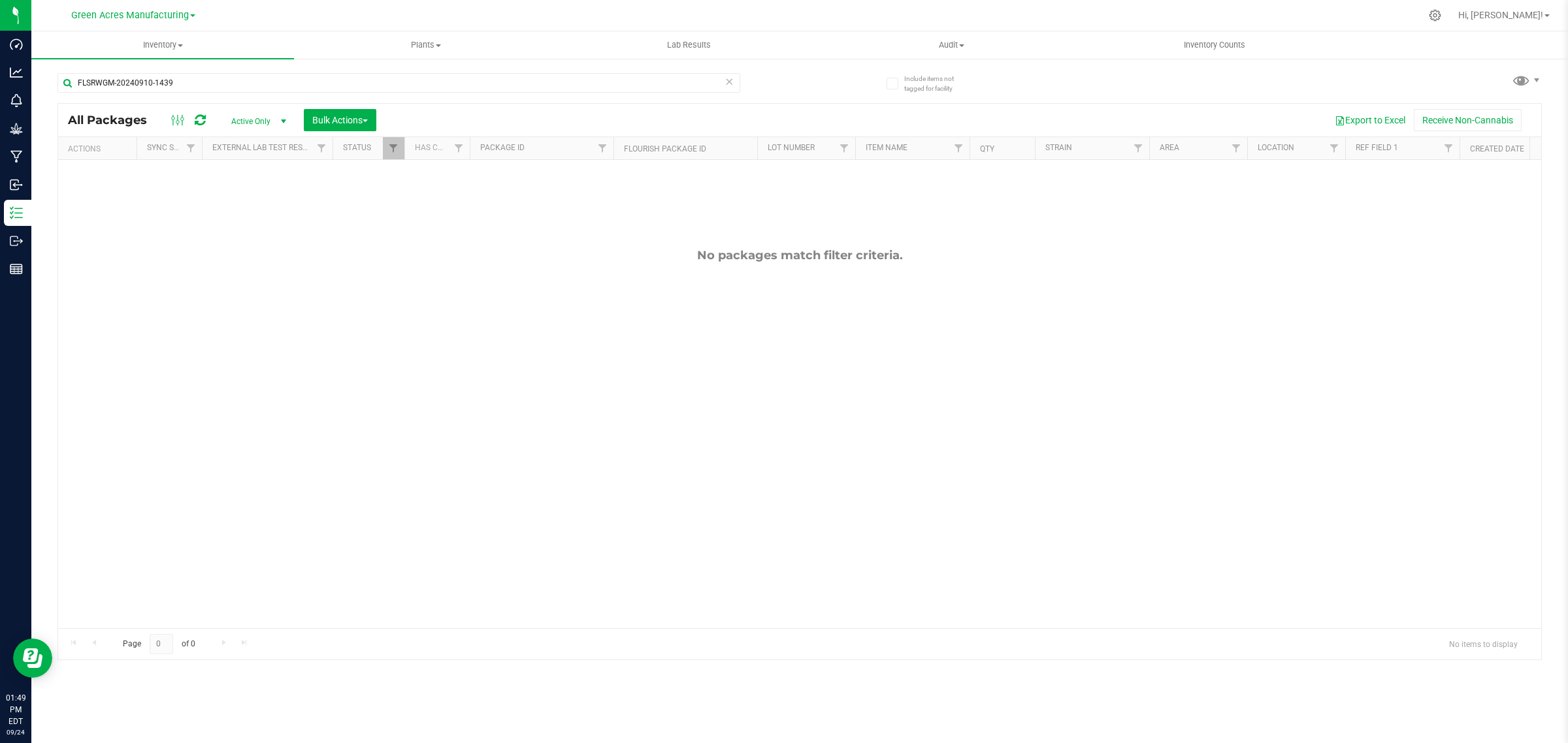
click at [266, 124] on span "Active Only" at bounding box center [255, 122] width 72 height 18
click at [253, 205] on li "All" at bounding box center [255, 202] width 70 height 20
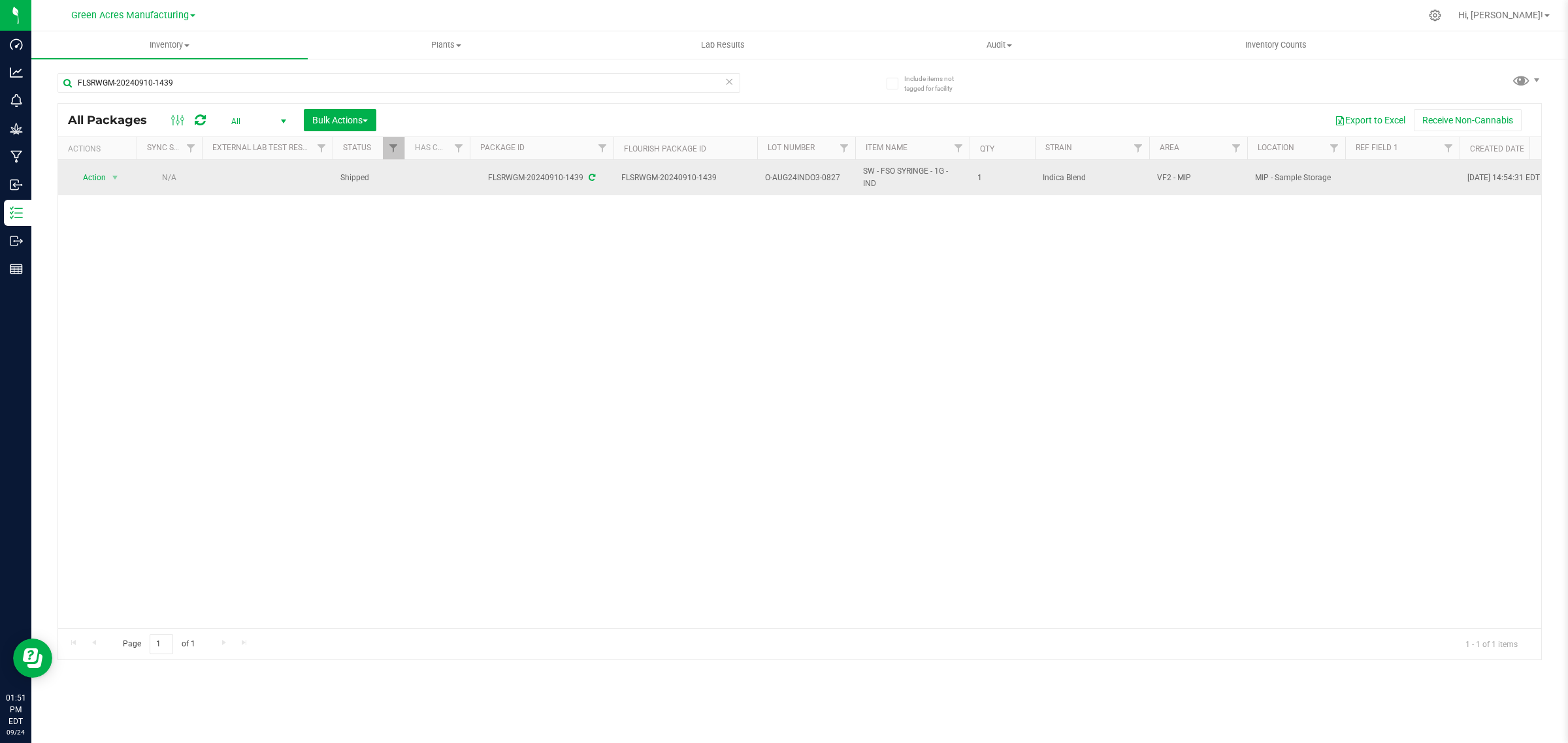
drag, startPoint x: 836, startPoint y: 178, endPoint x: 766, endPoint y: 181, distance: 70.1
click at [766, 181] on span "O-AUG24INDO3-0827" at bounding box center [806, 178] width 82 height 13
click at [766, 181] on input "O-AUG24INDO3-0827" at bounding box center [803, 178] width 93 height 20
drag, startPoint x: 764, startPoint y: 180, endPoint x: 838, endPoint y: 177, distance: 74.1
click at [838, 177] on input "O-AUG24INDO3-0827" at bounding box center [803, 178] width 93 height 20
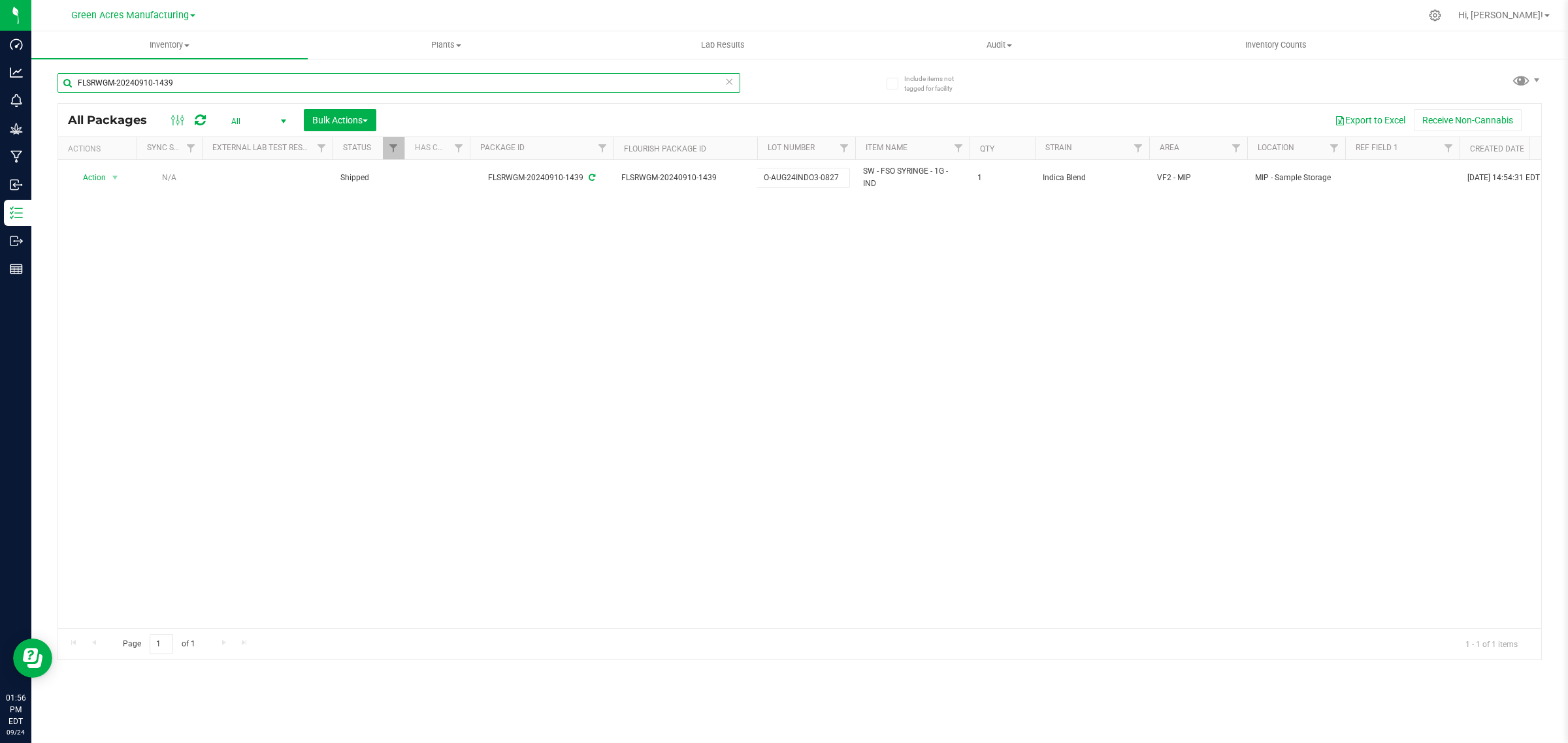
click at [399, 79] on input "FLSRWGM-20240910-1439" at bounding box center [399, 83] width 683 height 20
paste input "1128838937638948"
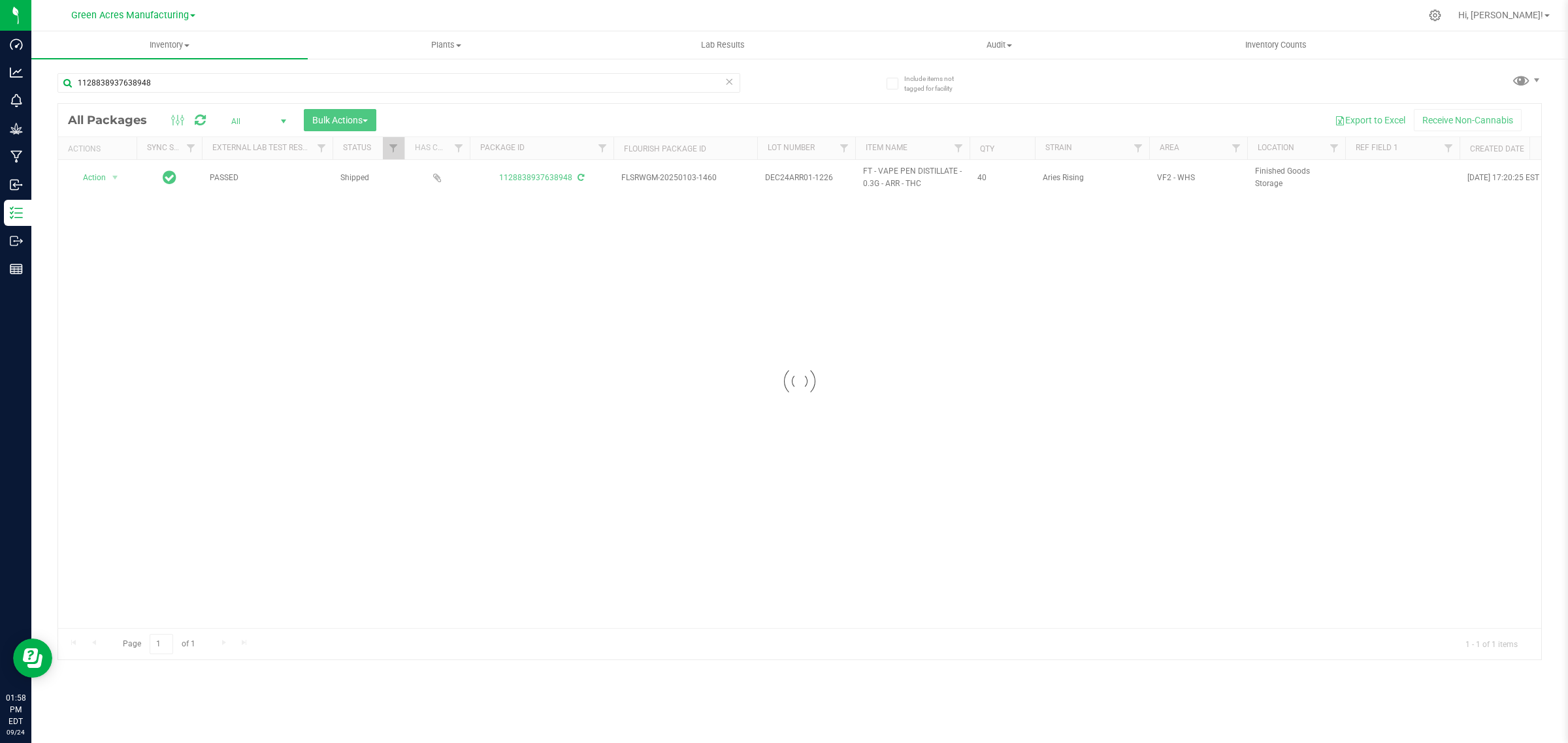
click at [136, 380] on div at bounding box center [800, 382] width 1483 height 556
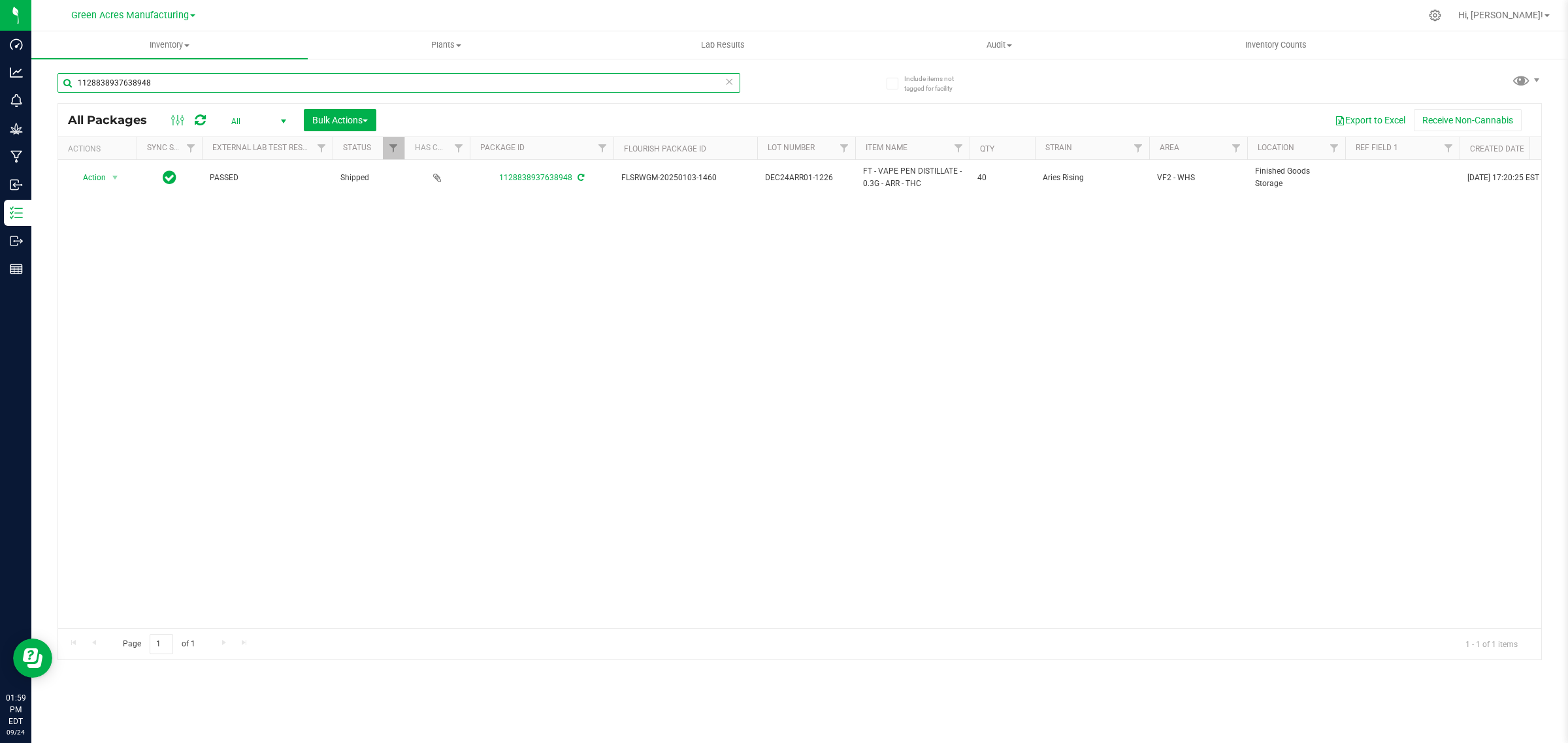
click at [105, 86] on input "1128838937638948" at bounding box center [399, 83] width 683 height 20
paste input "9791963767675122"
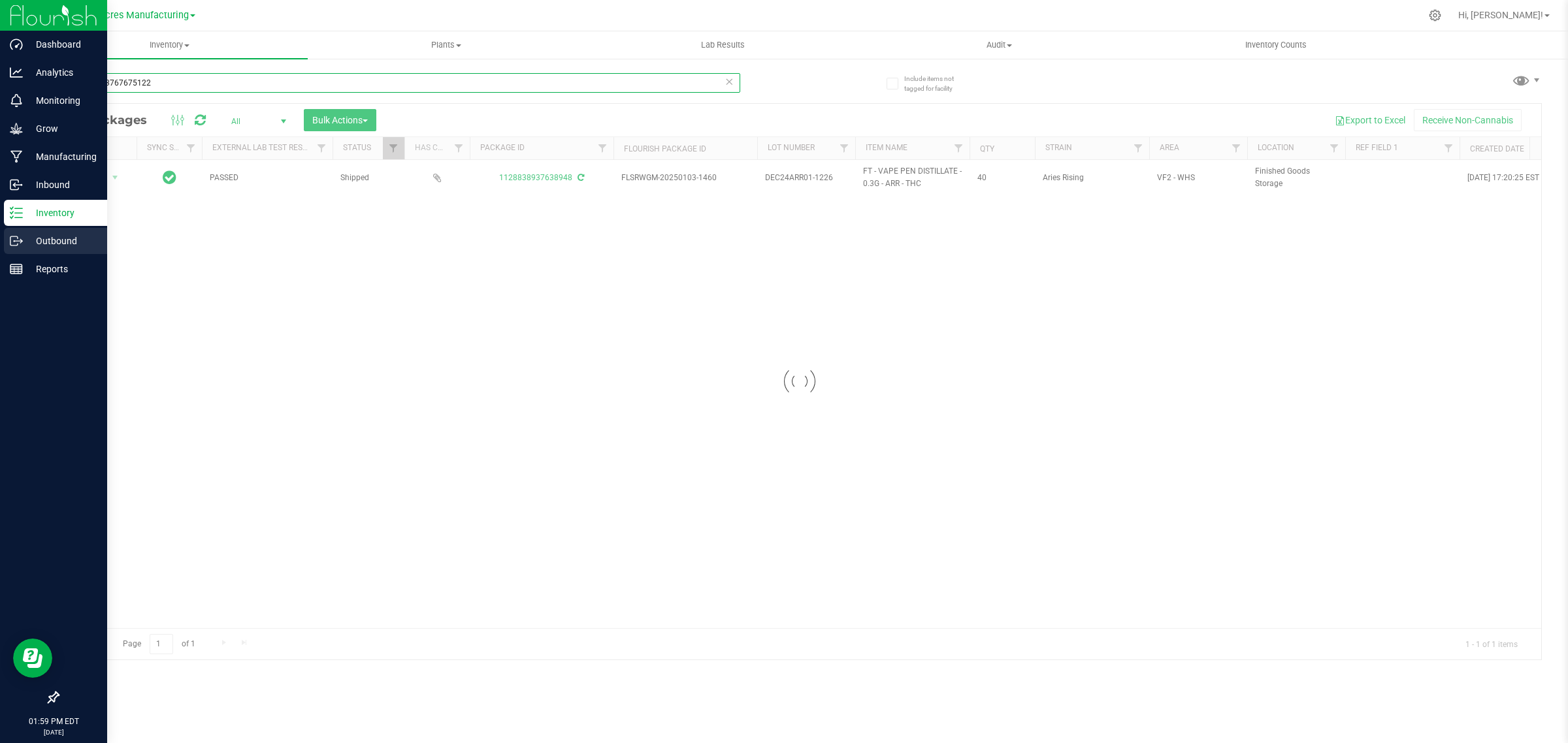
type input "9791963767675122"
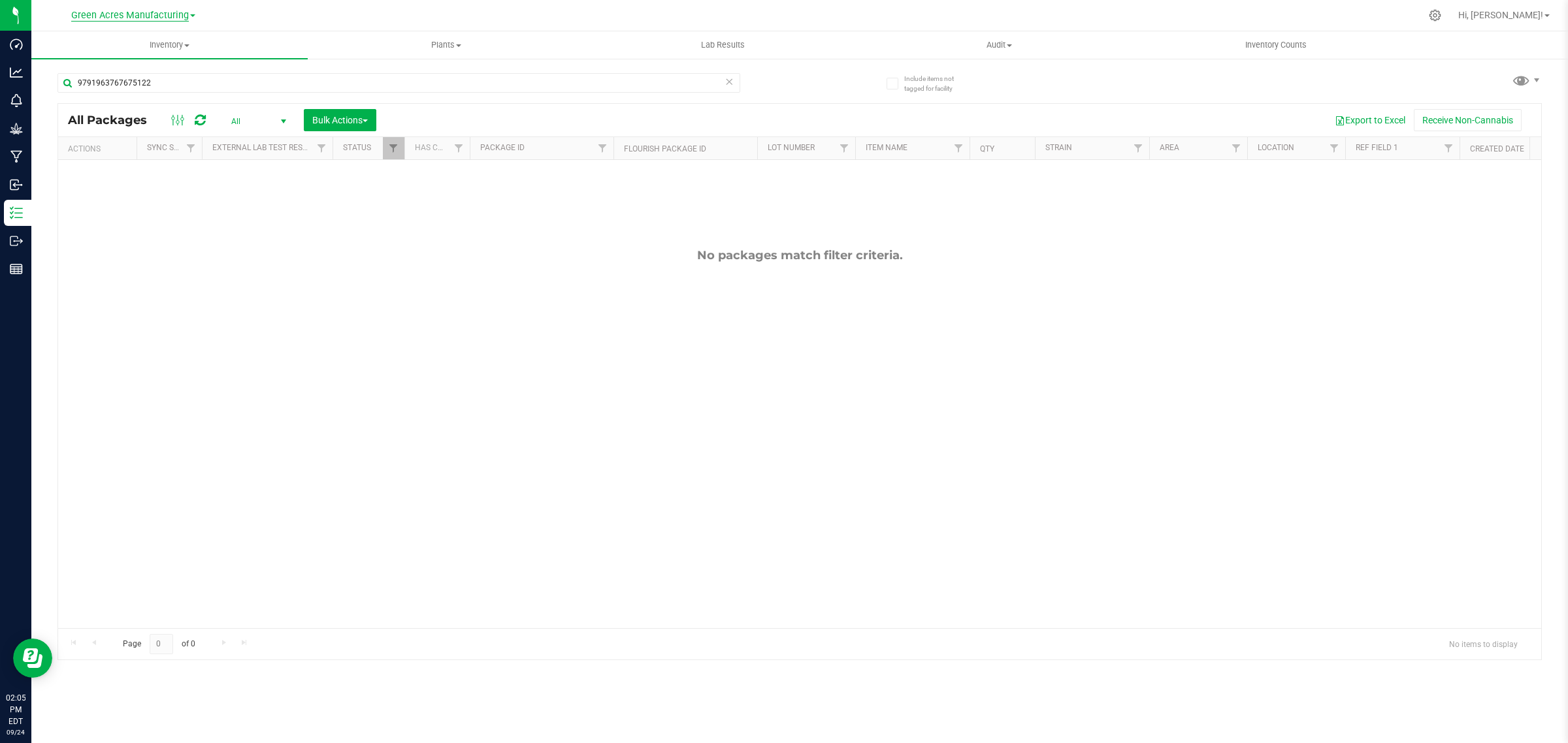
click at [170, 20] on span "Green Acres Manufacturing" at bounding box center [130, 16] width 118 height 12
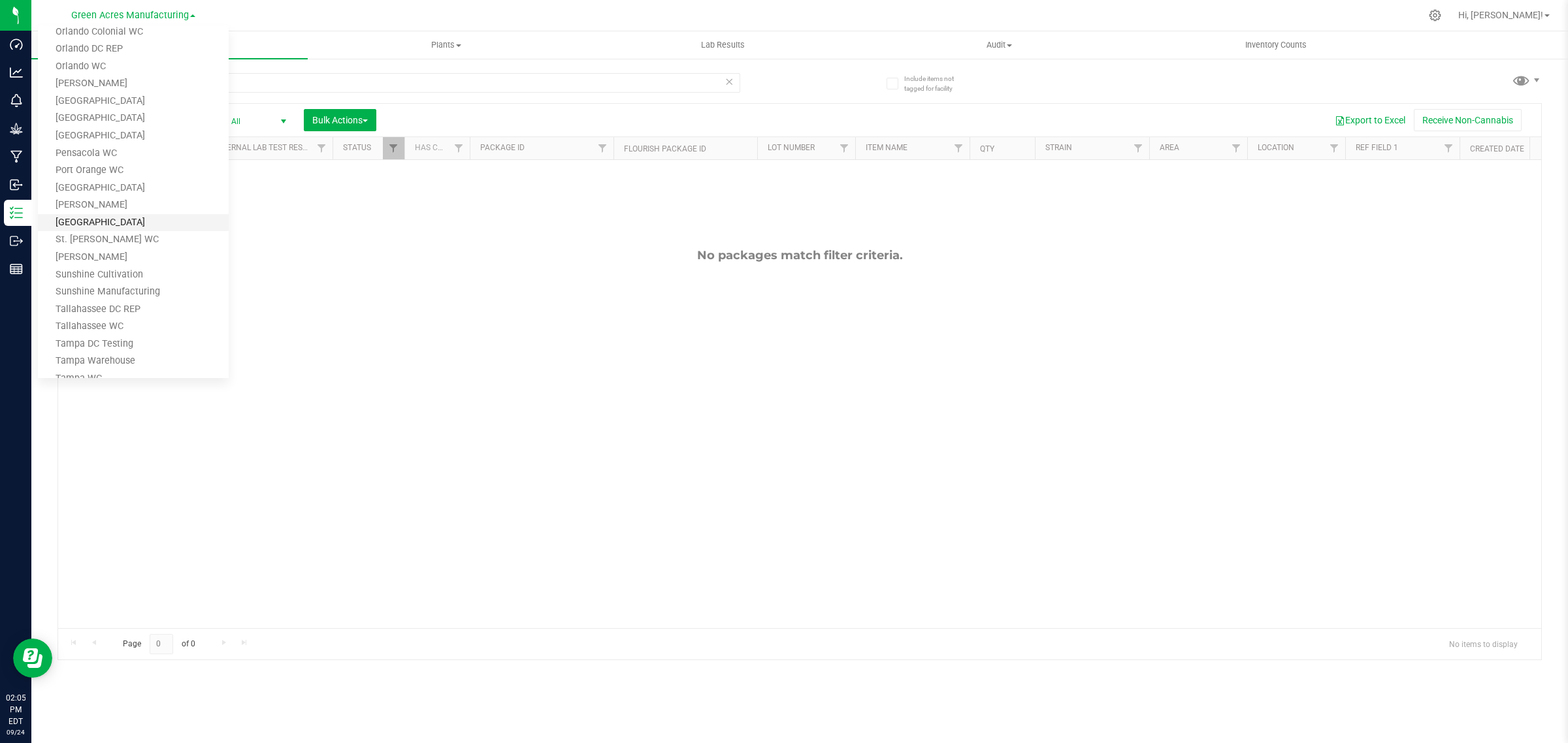
scroll to position [640, 0]
click at [136, 285] on link "Tampa Warehouse" at bounding box center [133, 290] width 191 height 18
